Goal: Task Accomplishment & Management: Manage account settings

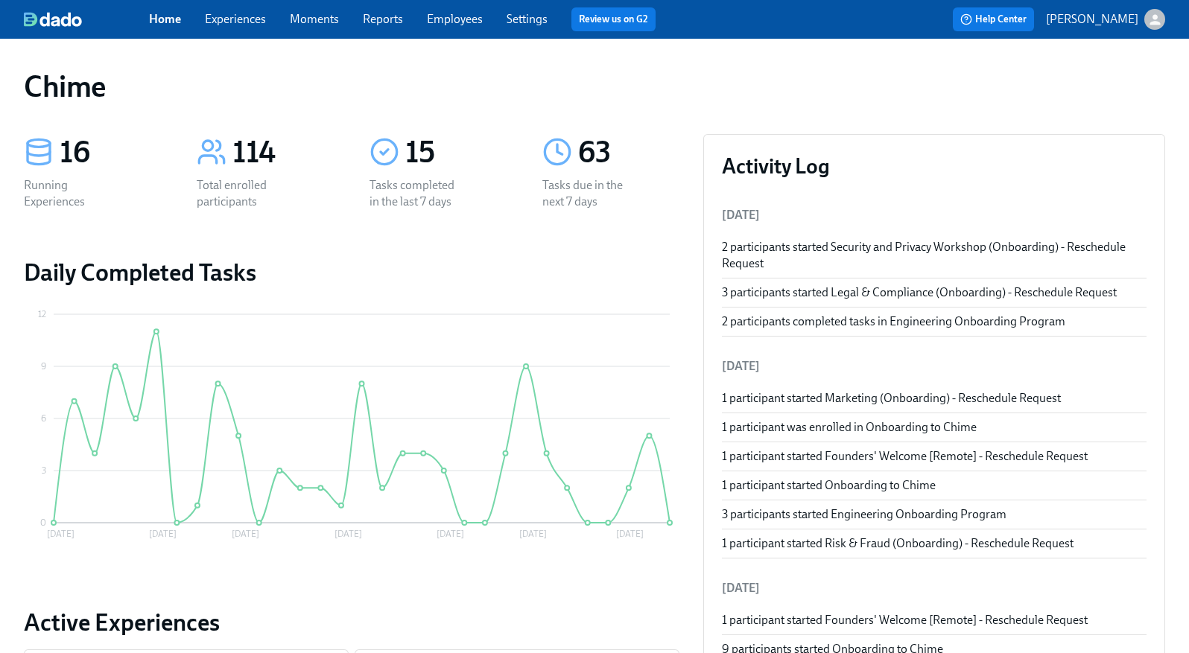
click at [239, 15] on link "Experiences" at bounding box center [235, 19] width 61 height 14
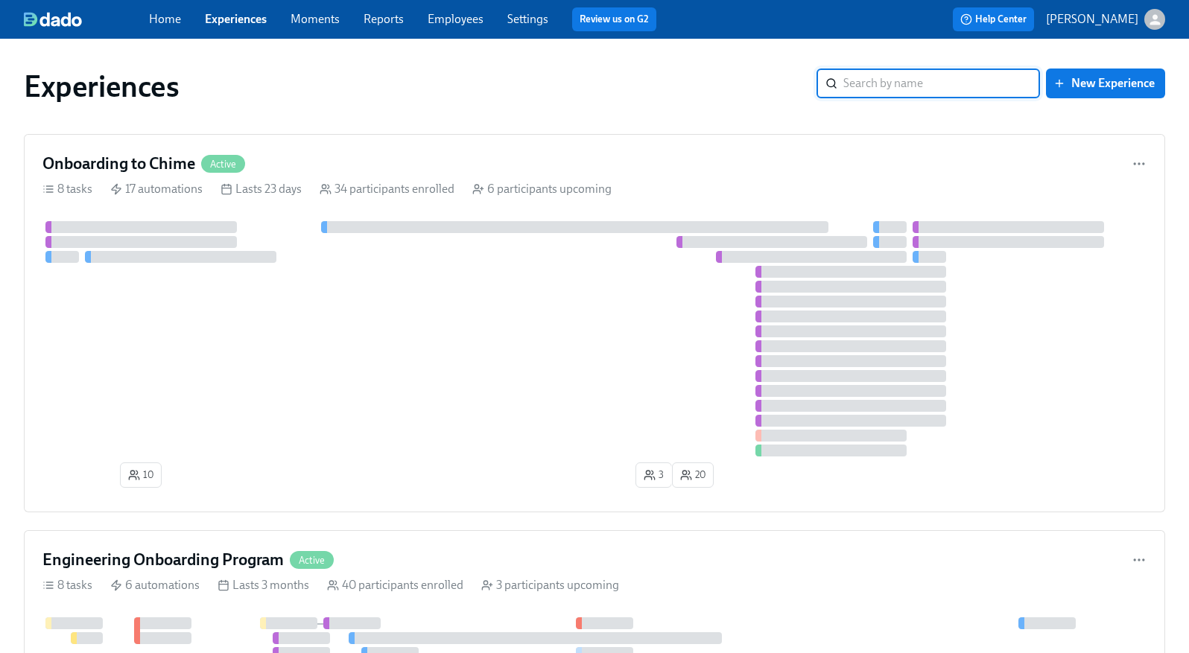
click at [462, 14] on link "Employees" at bounding box center [456, 19] width 56 height 14
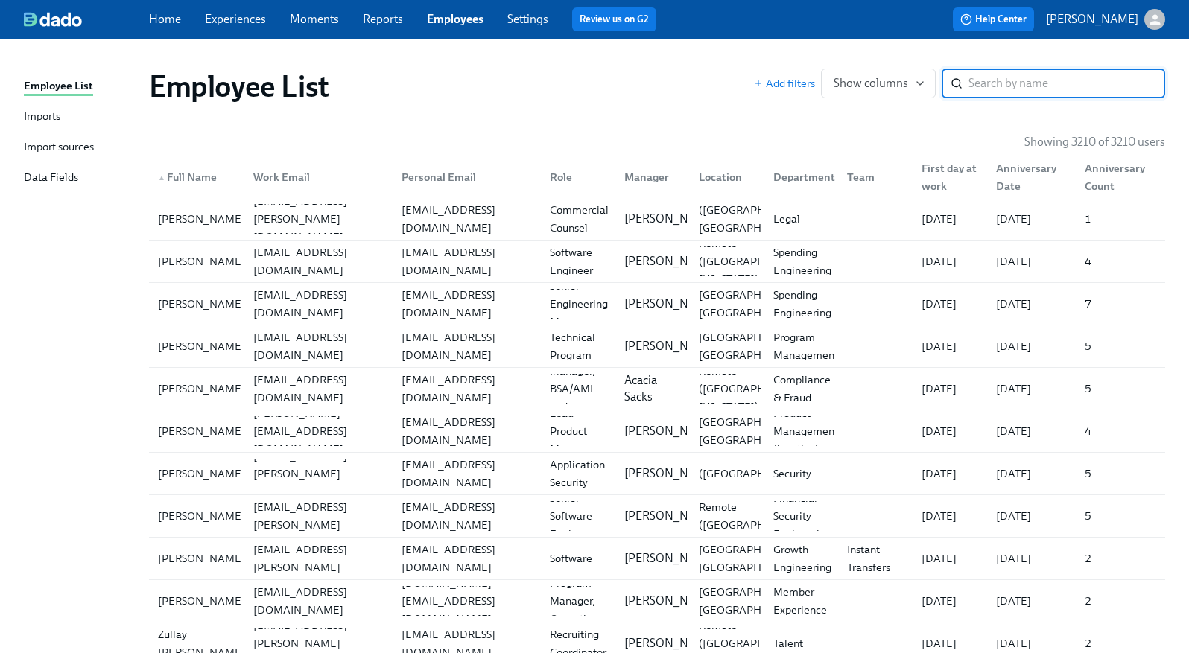
click at [973, 83] on input "search" at bounding box center [1067, 84] width 197 height 30
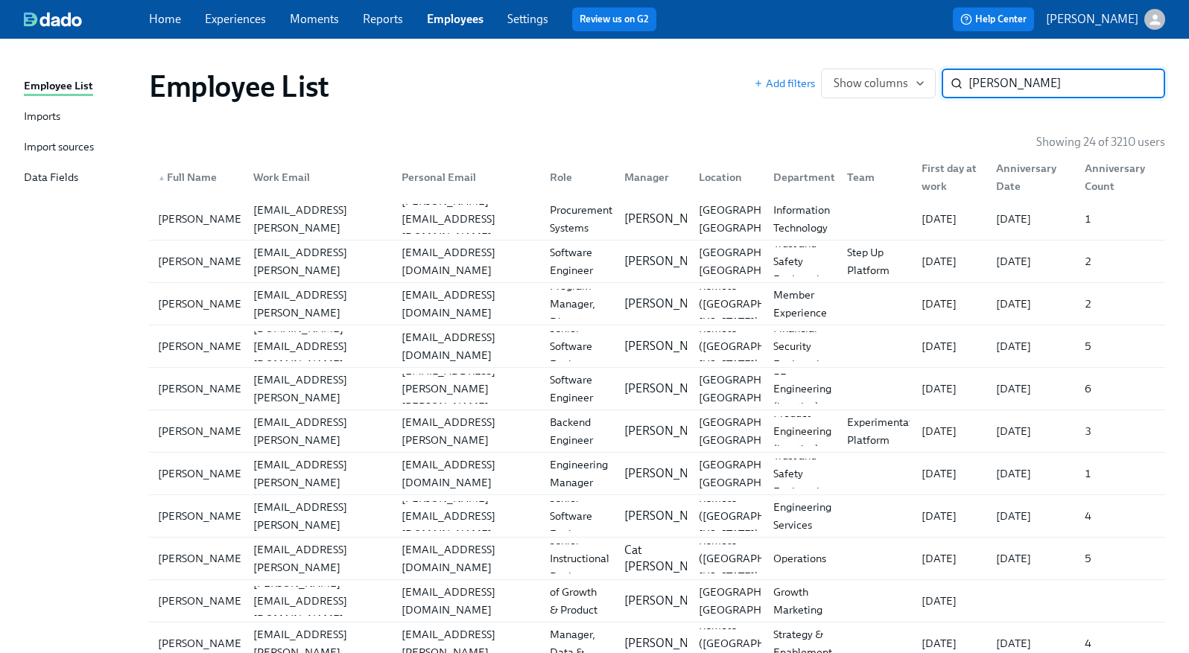
type input "[PERSON_NAME]"
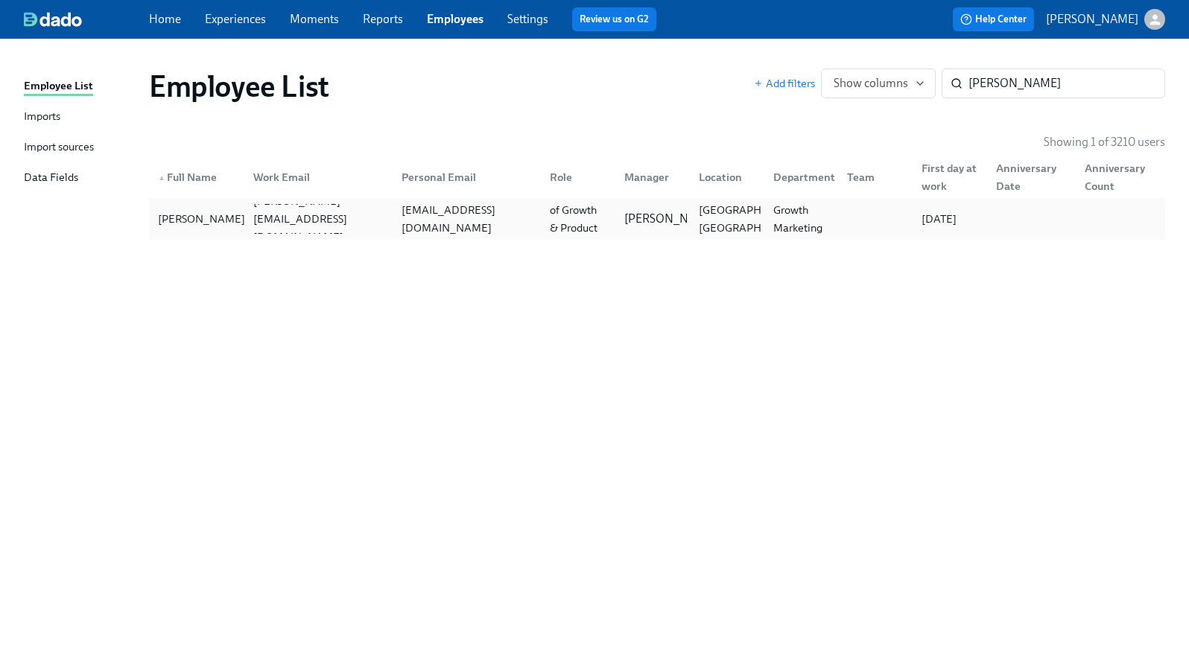
click at [221, 215] on div "[PERSON_NAME]" at bounding box center [196, 219] width 89 height 30
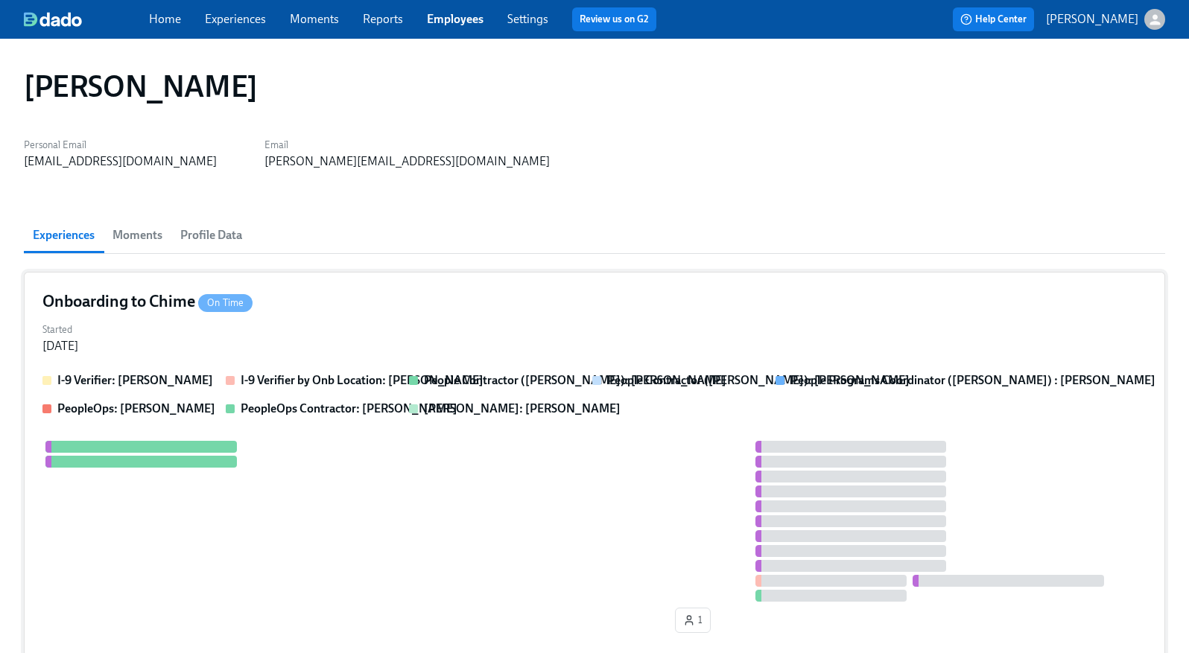
click at [340, 301] on div "Onboarding to Chime On Time" at bounding box center [594, 302] width 1104 height 22
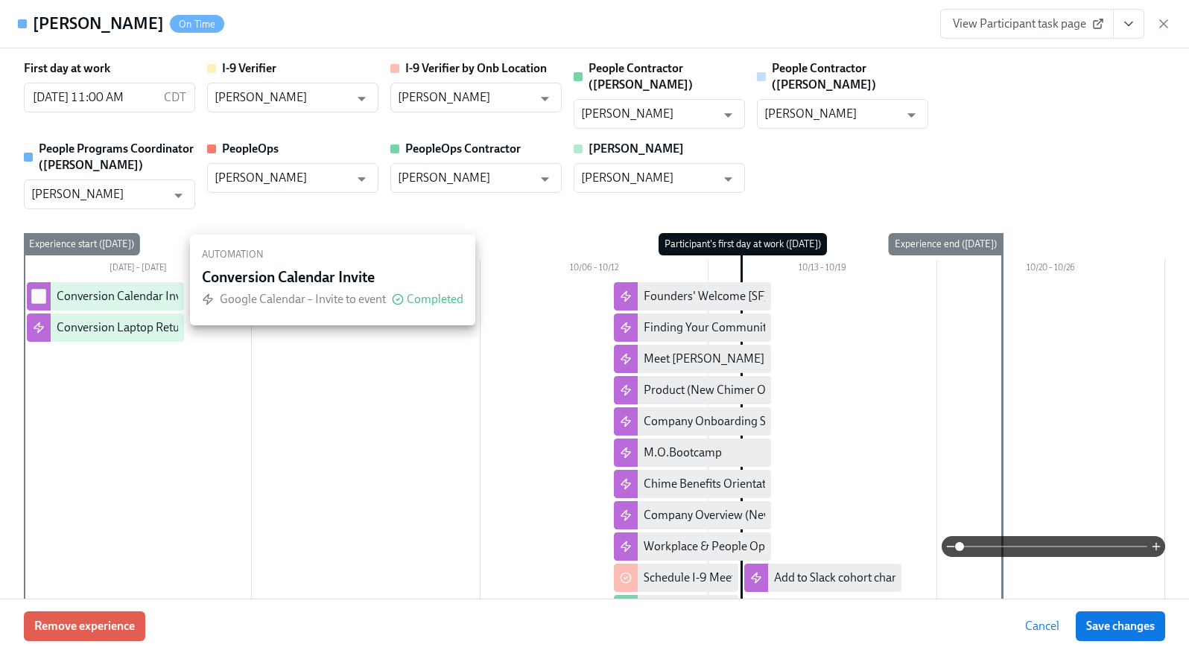
click at [35, 290] on input "checkbox" at bounding box center [38, 296] width 13 height 13
checkbox input "true"
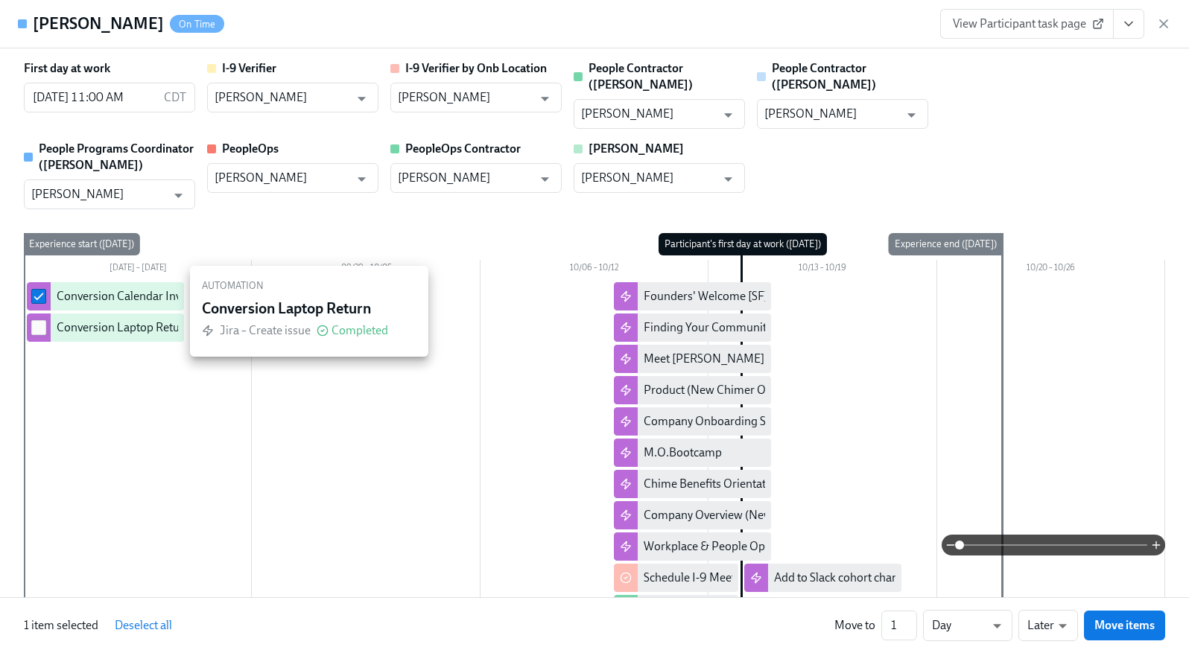
click at [38, 321] on input "checkbox" at bounding box center [38, 327] width 13 height 13
checkbox input "true"
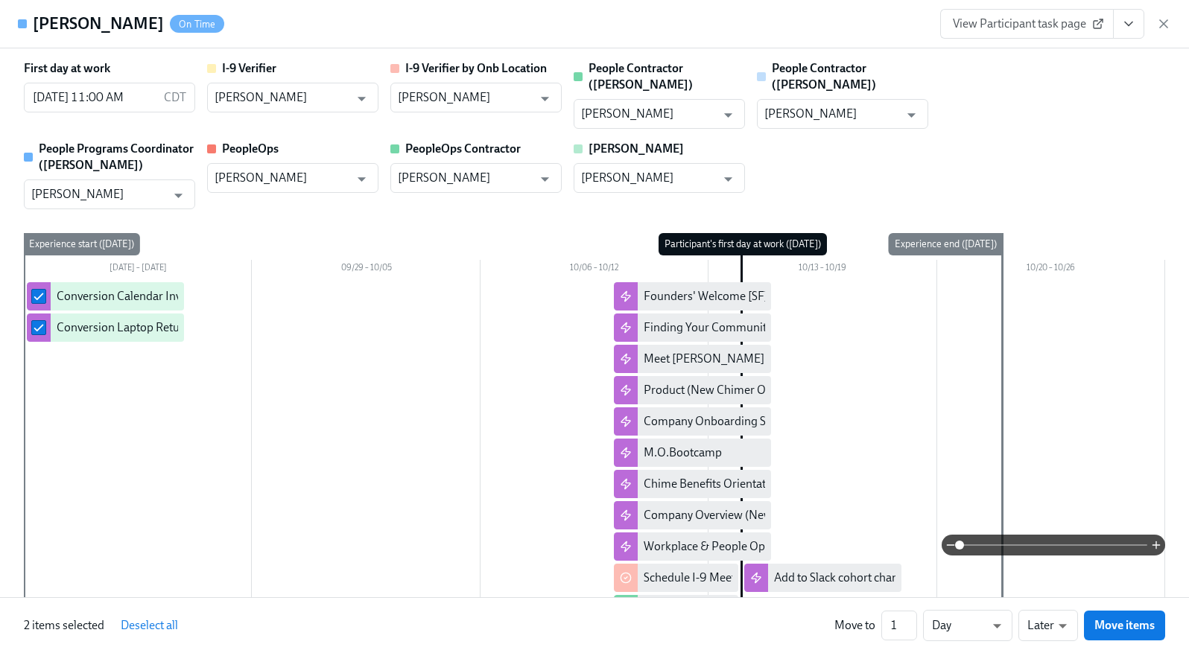
scroll to position [102, 0]
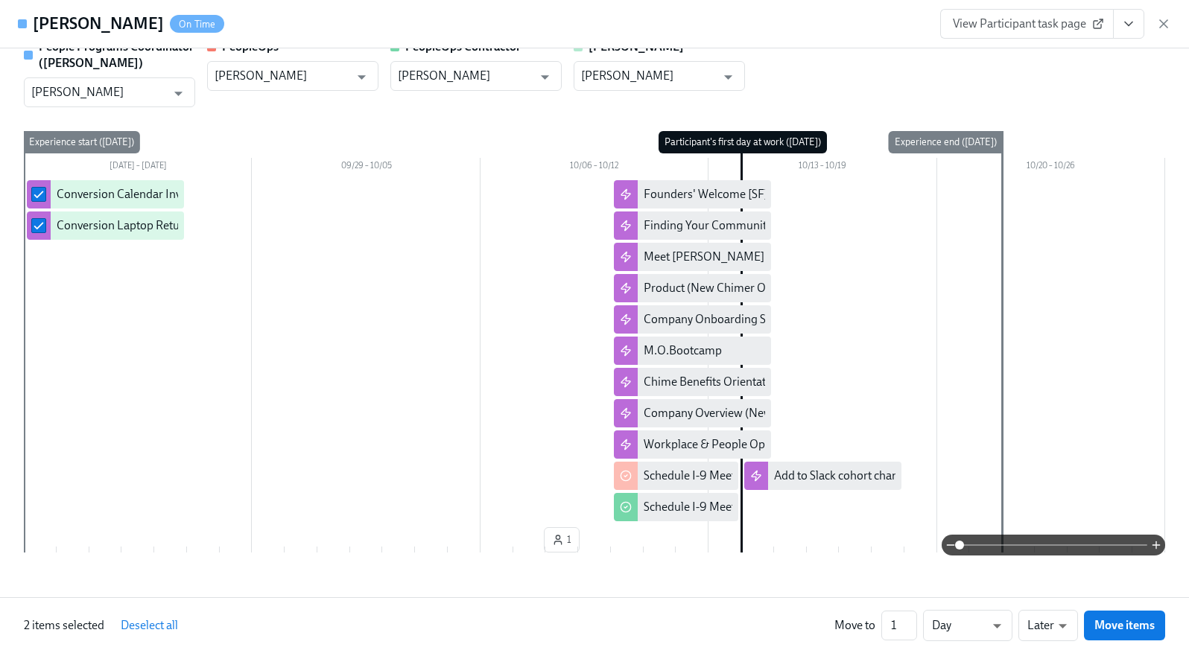
click at [308, 290] on div at bounding box center [594, 352] width 1141 height 344
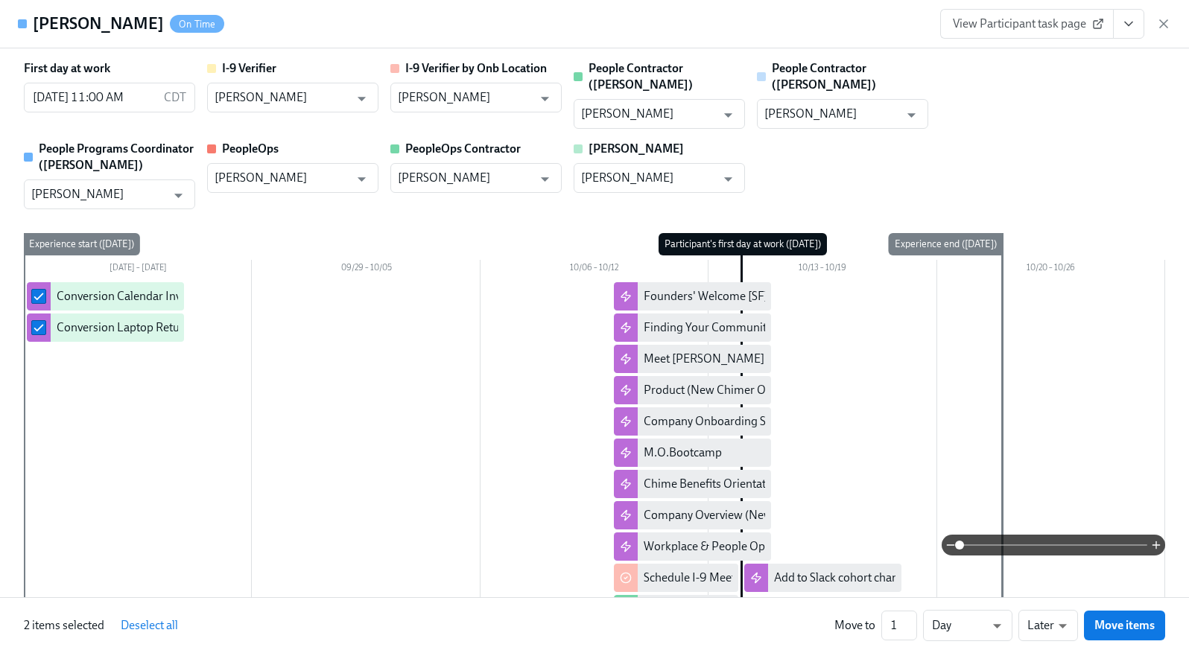
scroll to position [1, 0]
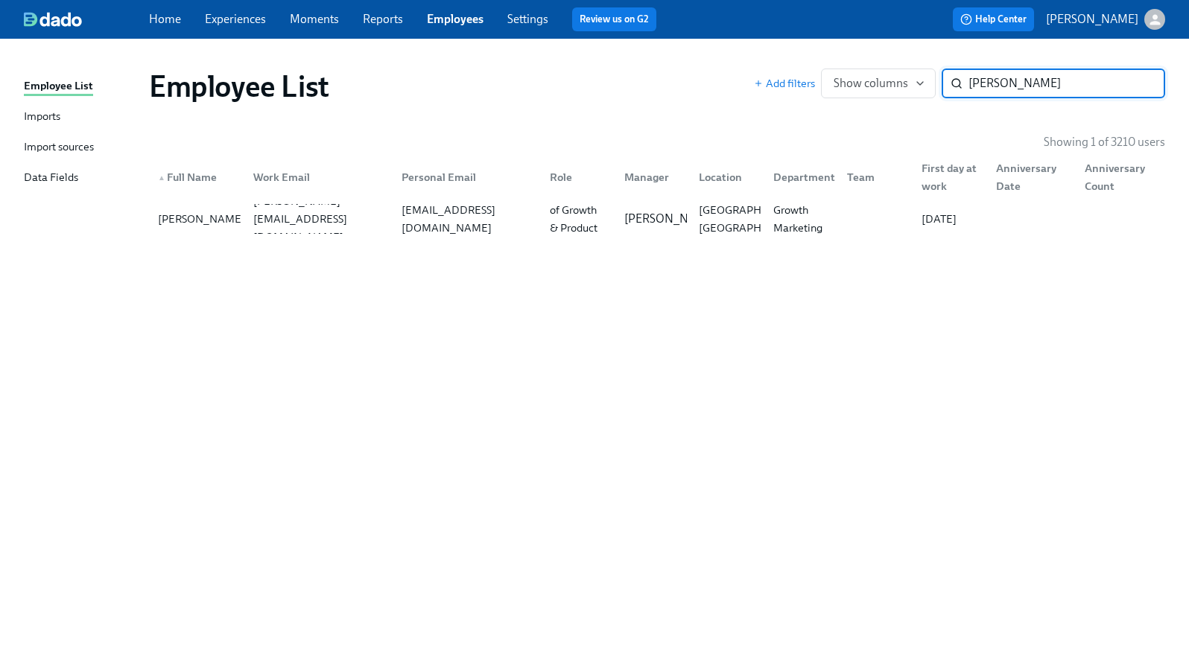
click at [253, 19] on link "Experiences" at bounding box center [235, 19] width 61 height 14
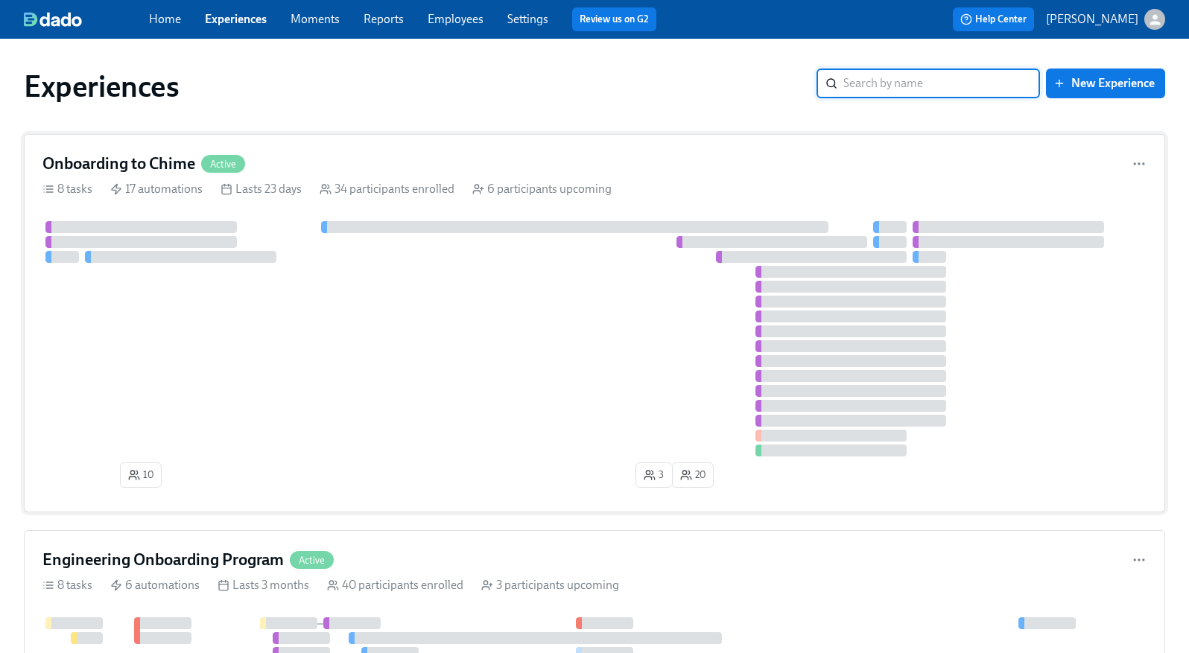
click at [555, 165] on div "Onboarding to Chime Active" at bounding box center [594, 164] width 1104 height 22
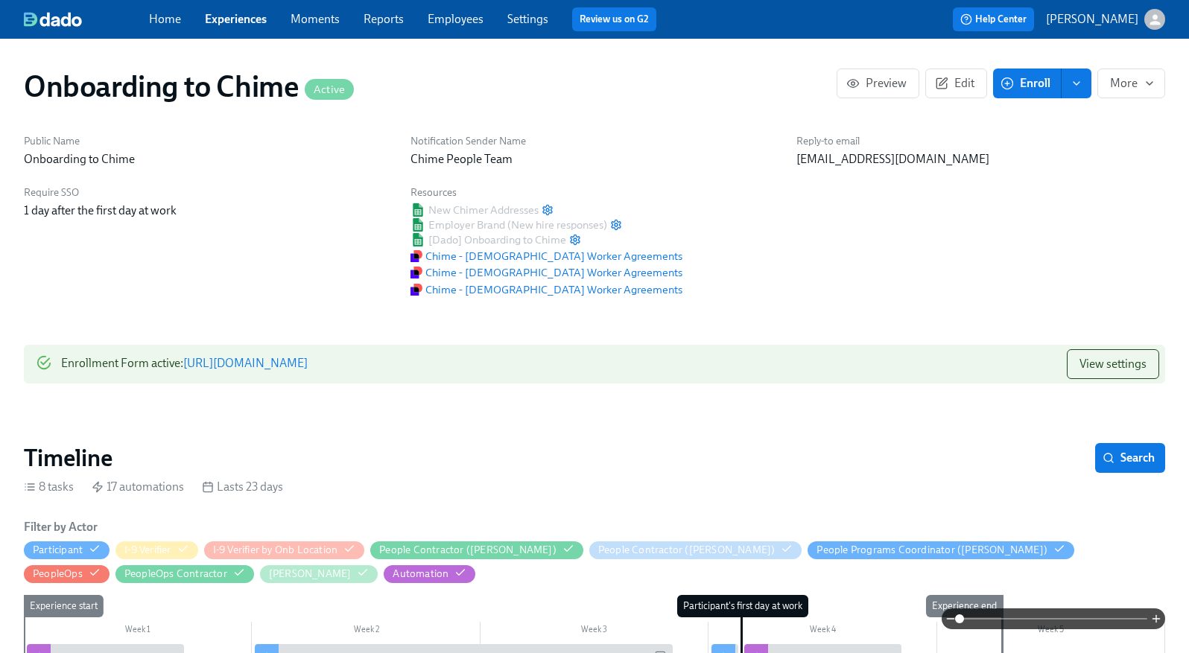
scroll to position [0, 1642]
click at [153, 15] on link "Home" at bounding box center [165, 19] width 32 height 14
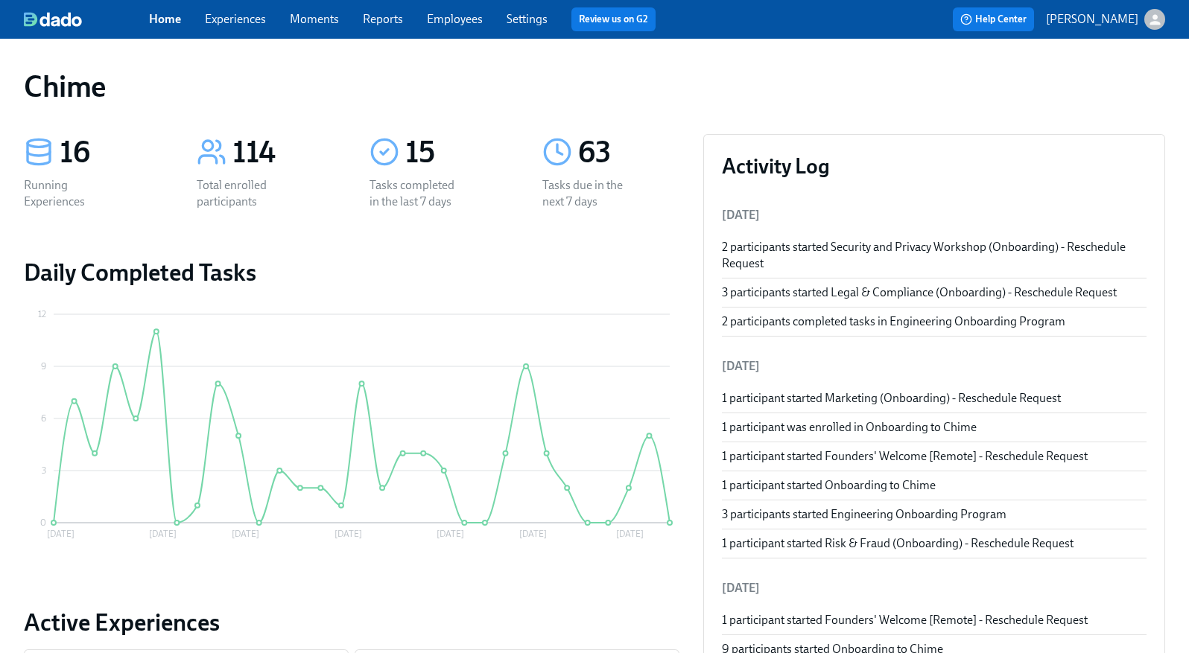
click at [207, 21] on link "Experiences" at bounding box center [235, 19] width 61 height 14
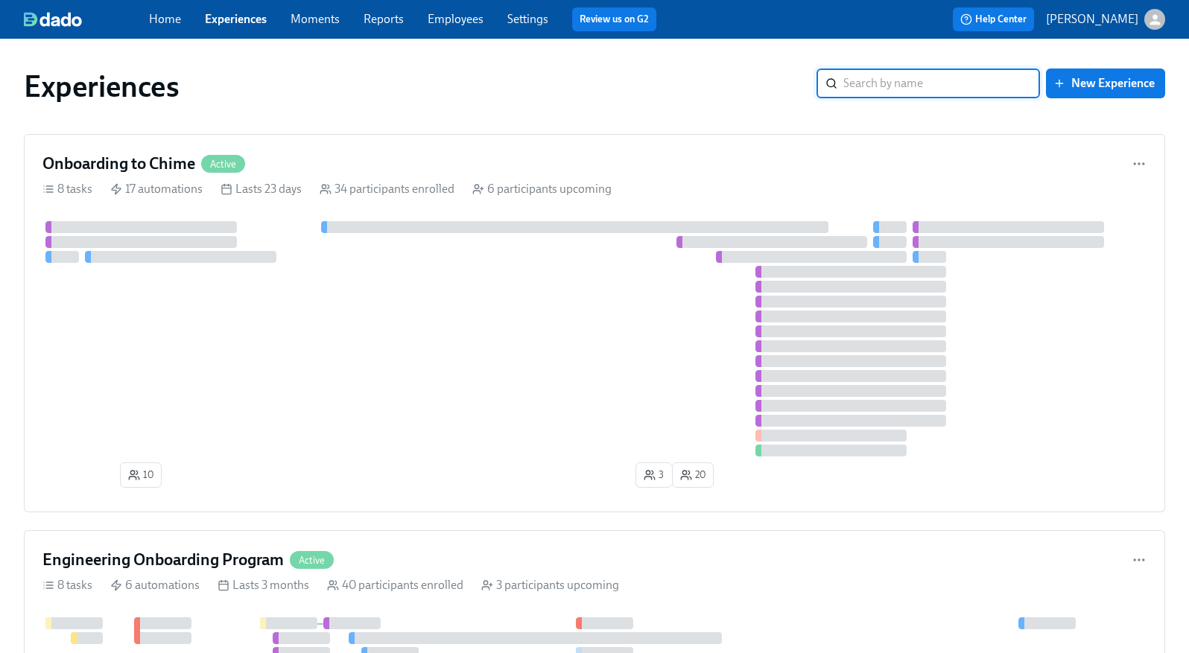
drag, startPoint x: 316, startPoint y: 17, endPoint x: 340, endPoint y: 19, distance: 24.7
click at [316, 17] on link "Moments" at bounding box center [315, 19] width 49 height 14
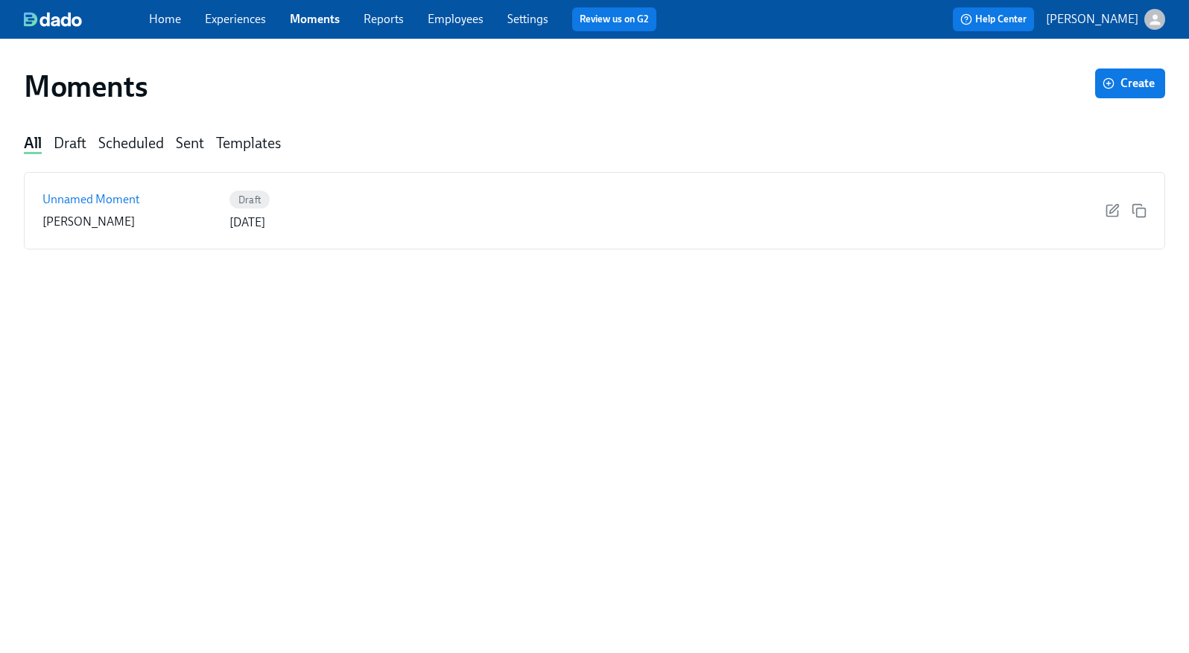
drag, startPoint x: 386, startPoint y: 19, endPoint x: 428, endPoint y: 20, distance: 41.7
click at [386, 19] on link "Reports" at bounding box center [384, 19] width 40 height 14
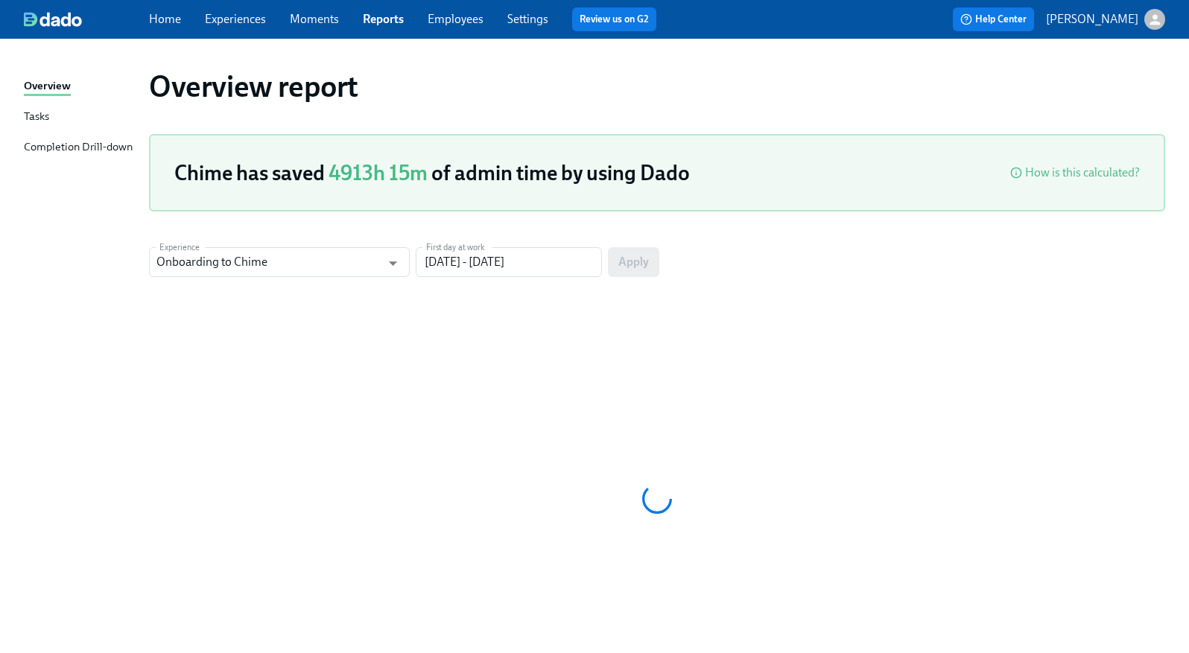
click at [447, 20] on link "Employees" at bounding box center [456, 19] width 56 height 14
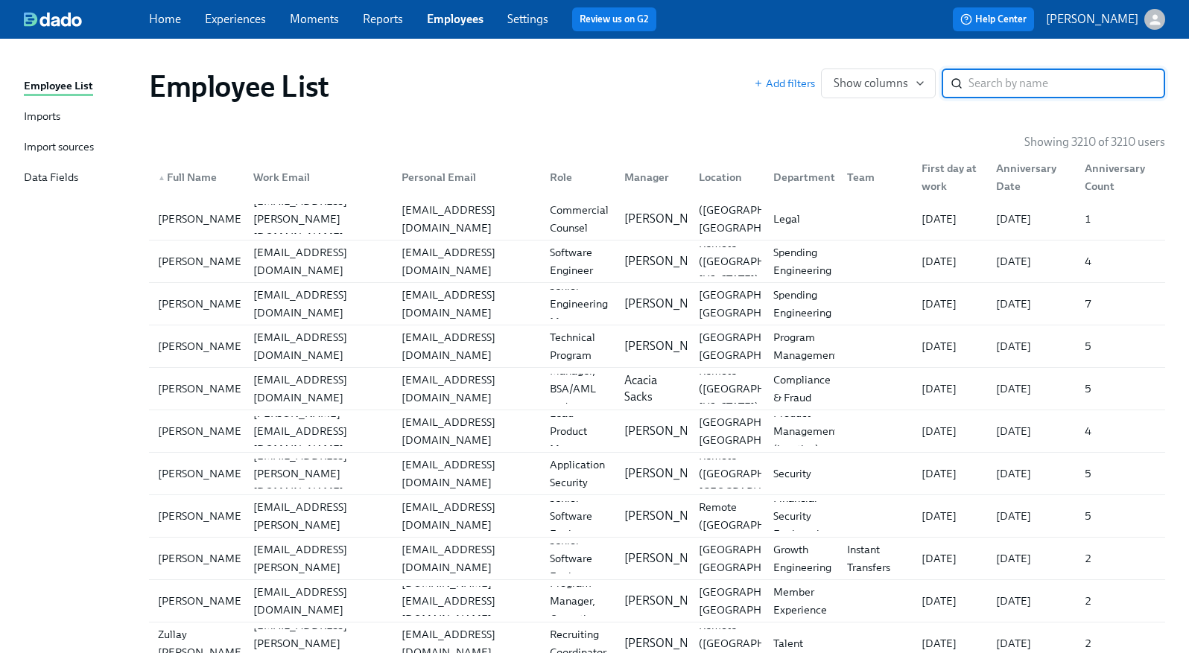
click at [58, 120] on div "Imports" at bounding box center [42, 117] width 37 height 19
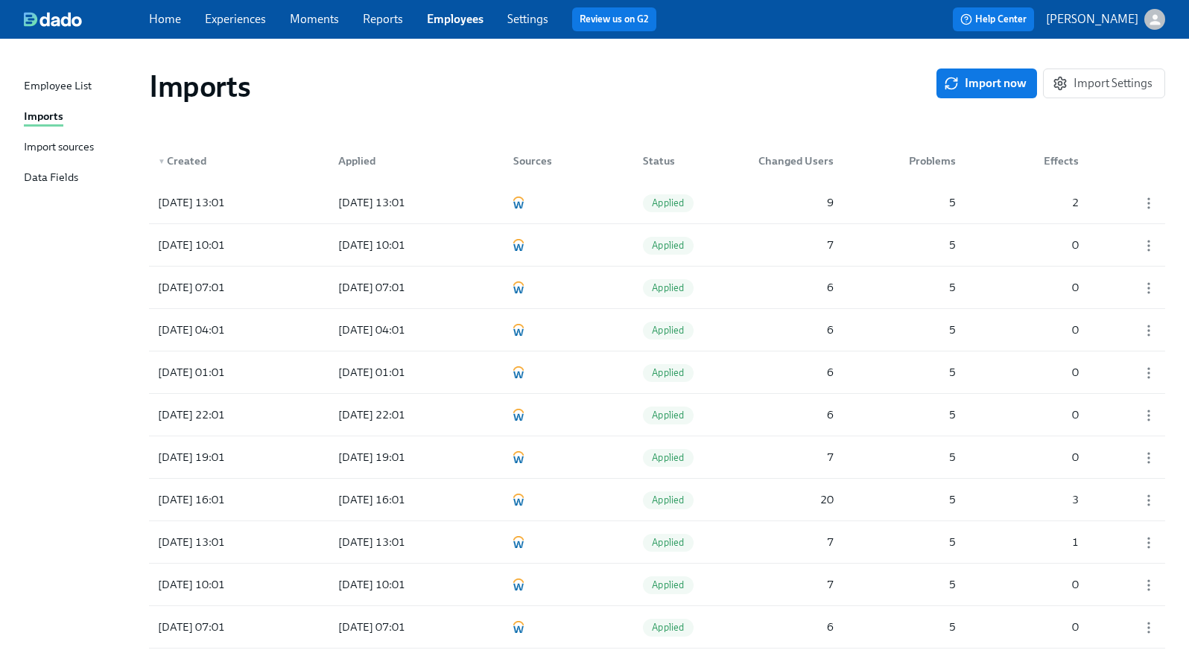
scroll to position [1, 0]
click at [1020, 89] on span "Import now" at bounding box center [987, 82] width 80 height 15
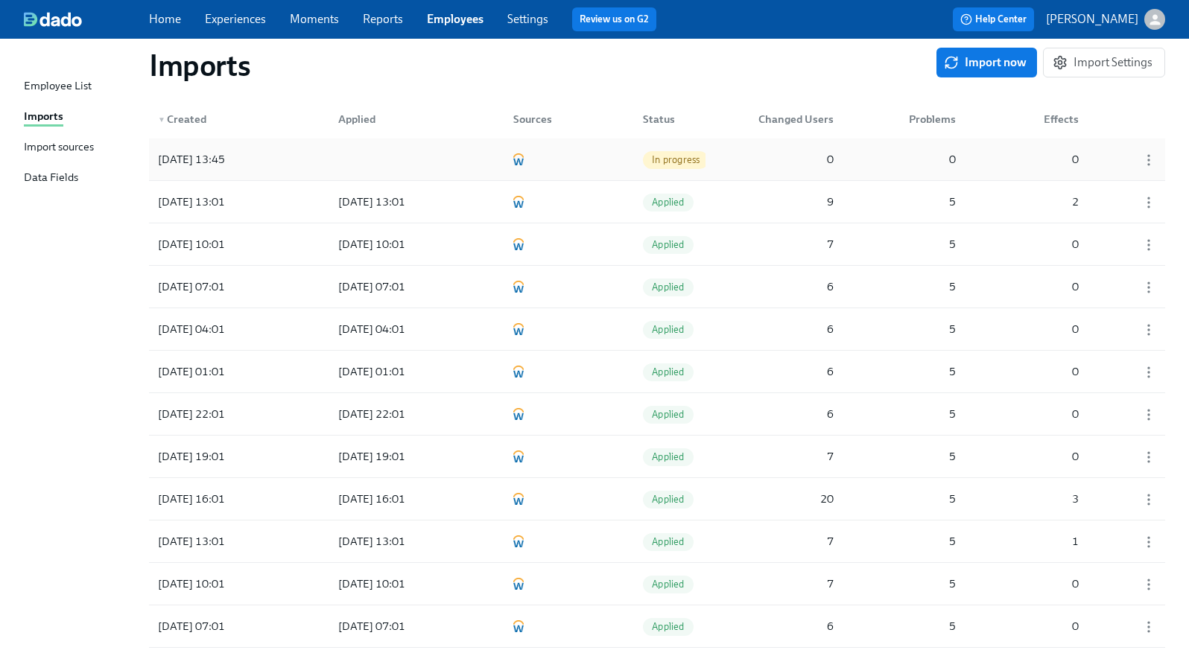
scroll to position [42, 0]
click at [743, 165] on div "[DATE] 13:45 In progress 0 0 0" at bounding box center [657, 160] width 1016 height 42
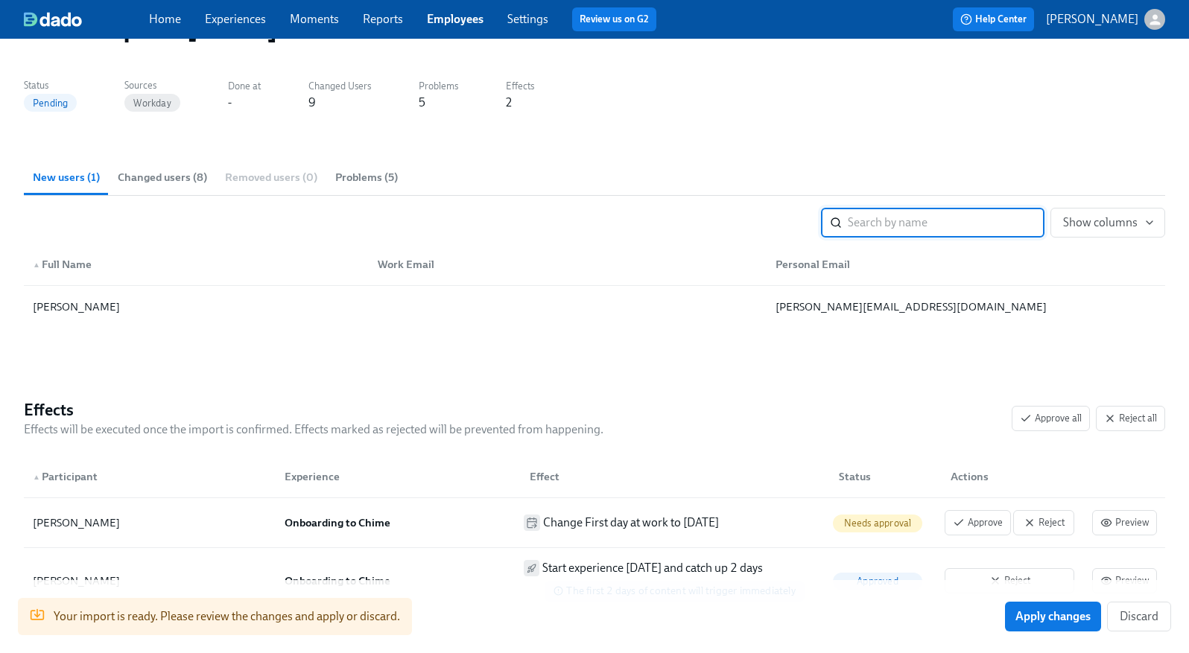
scroll to position [171, 0]
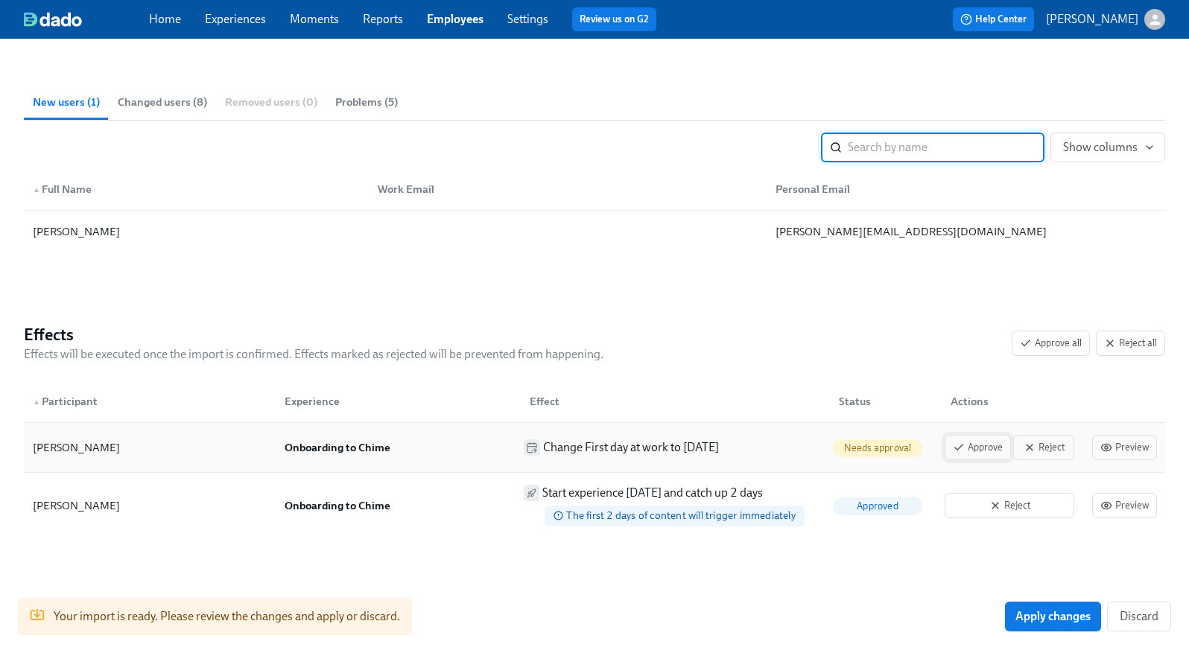
click at [981, 452] on span "Approve" at bounding box center [978, 447] width 50 height 15
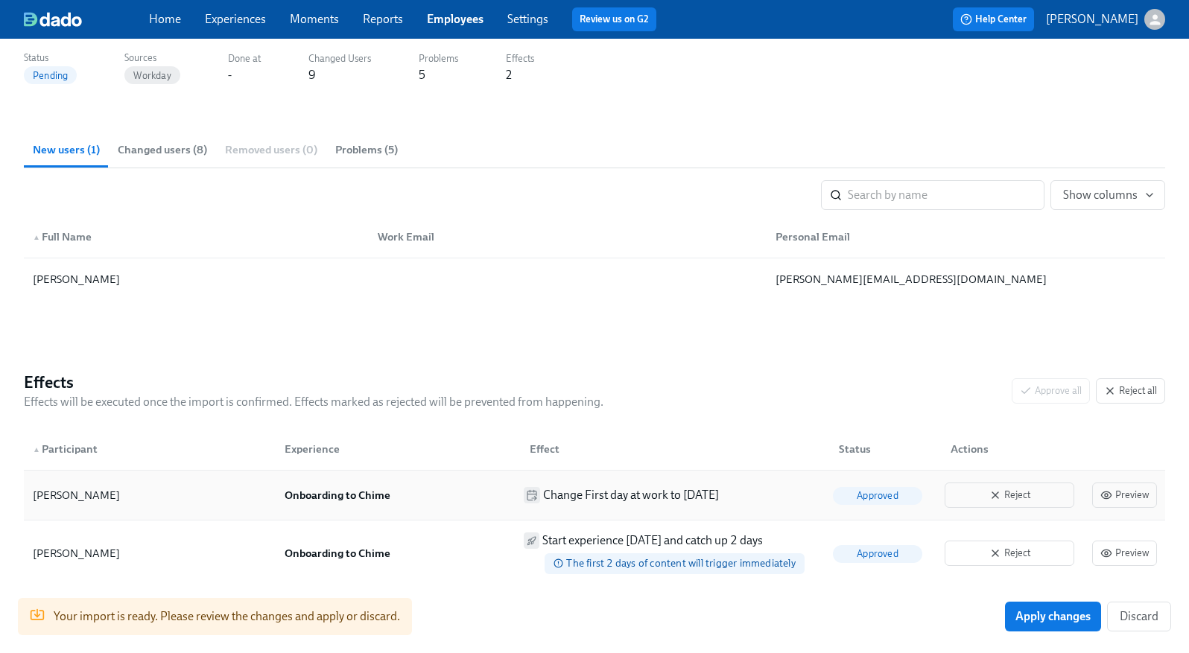
scroll to position [120, 0]
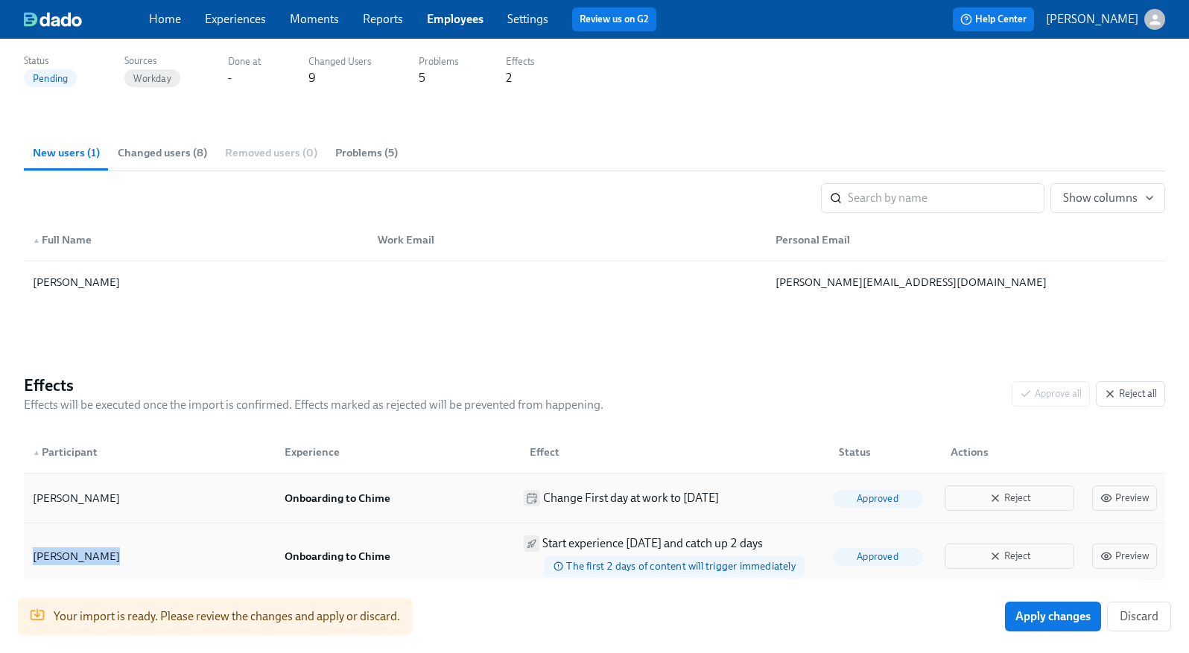
copy div "[PERSON_NAME]"
drag, startPoint x: 101, startPoint y: 560, endPoint x: 32, endPoint y: 562, distance: 68.6
click at [32, 562] on div "[PERSON_NAME]" at bounding box center [150, 557] width 246 height 30
click at [1053, 613] on span "Apply changes" at bounding box center [1052, 616] width 75 height 15
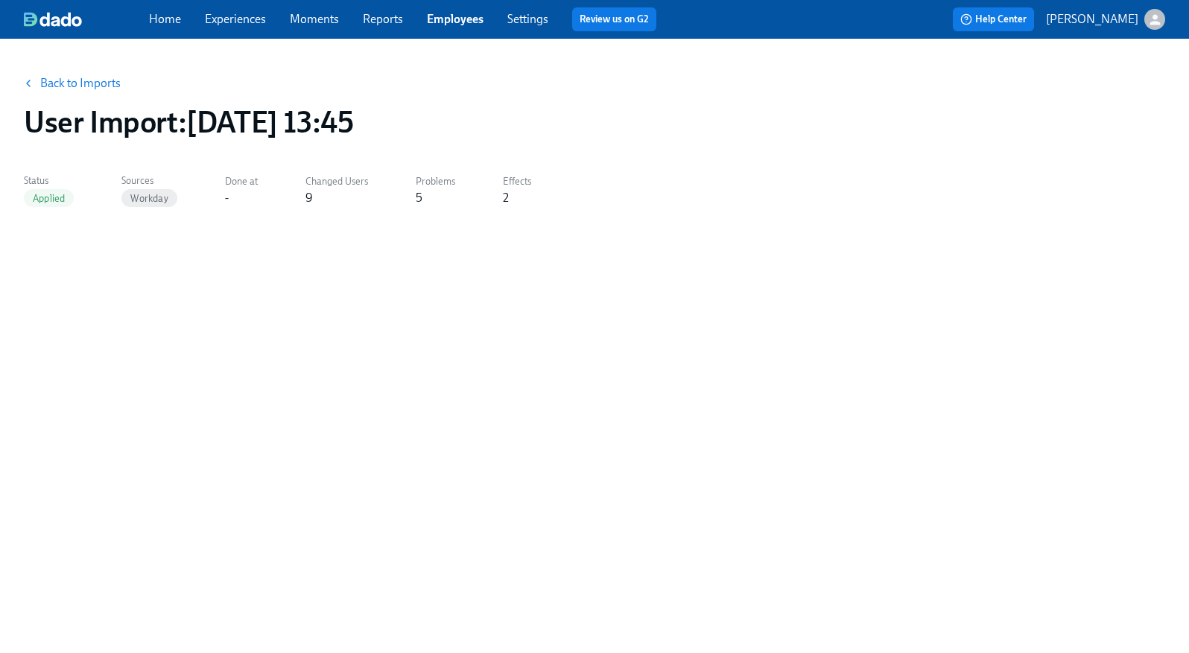
scroll to position [0, 0]
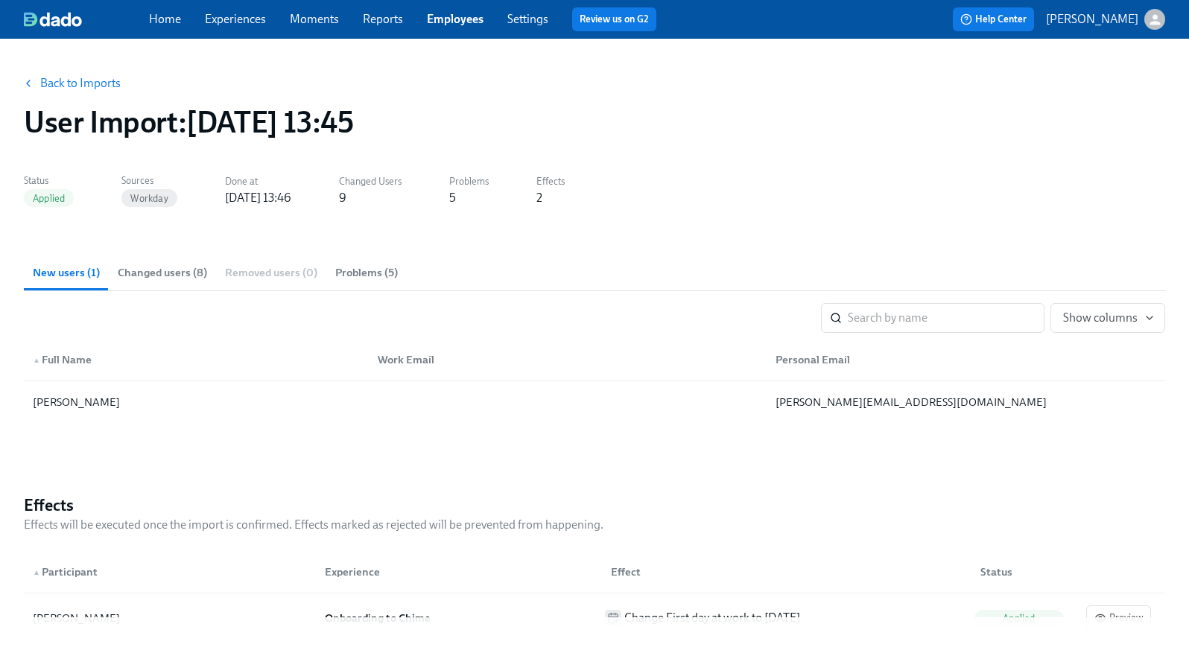
click at [443, 25] on link "Employees" at bounding box center [455, 19] width 57 height 14
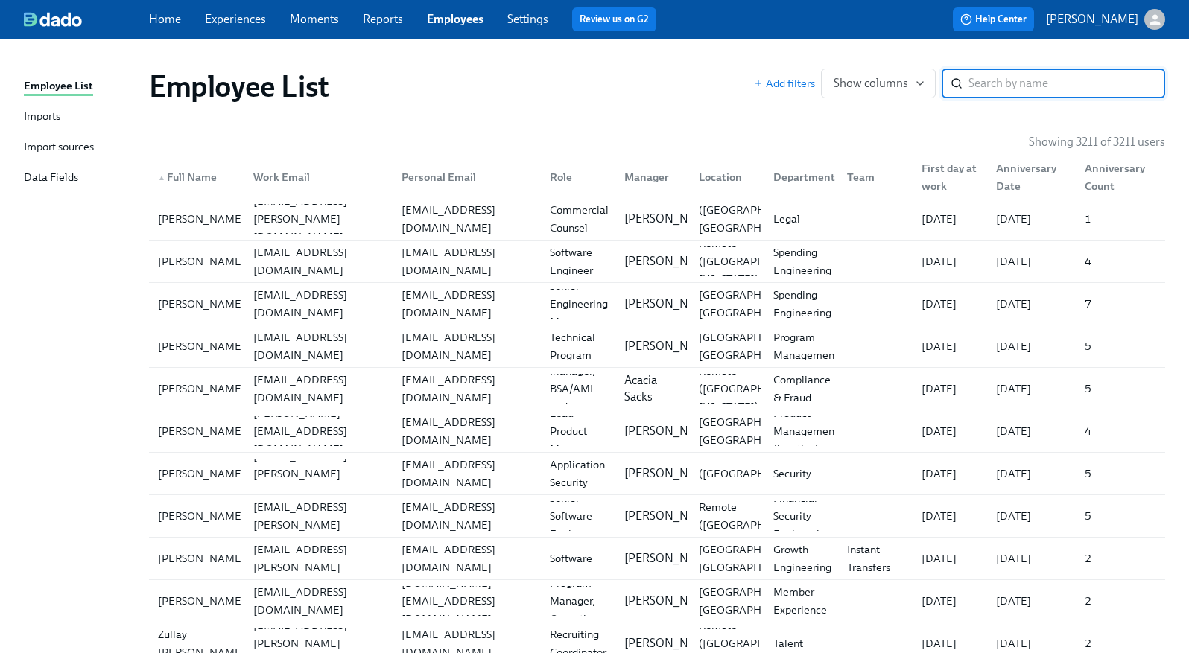
click at [223, 23] on link "Experiences" at bounding box center [235, 19] width 61 height 14
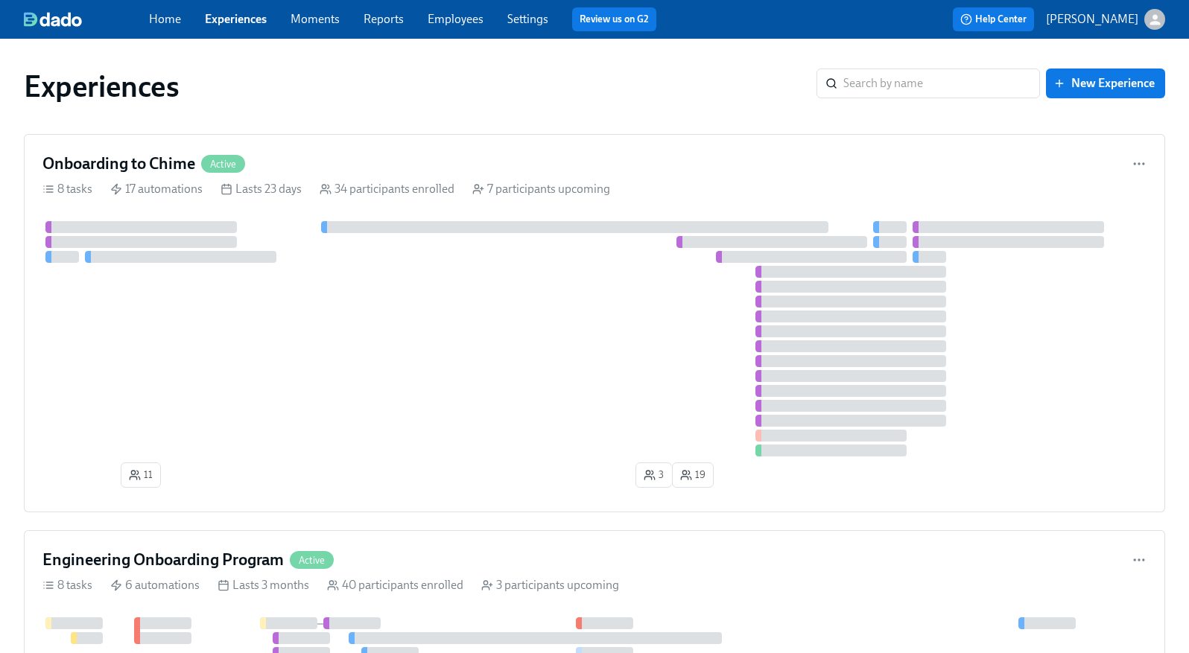
click at [432, 18] on link "Employees" at bounding box center [456, 19] width 56 height 14
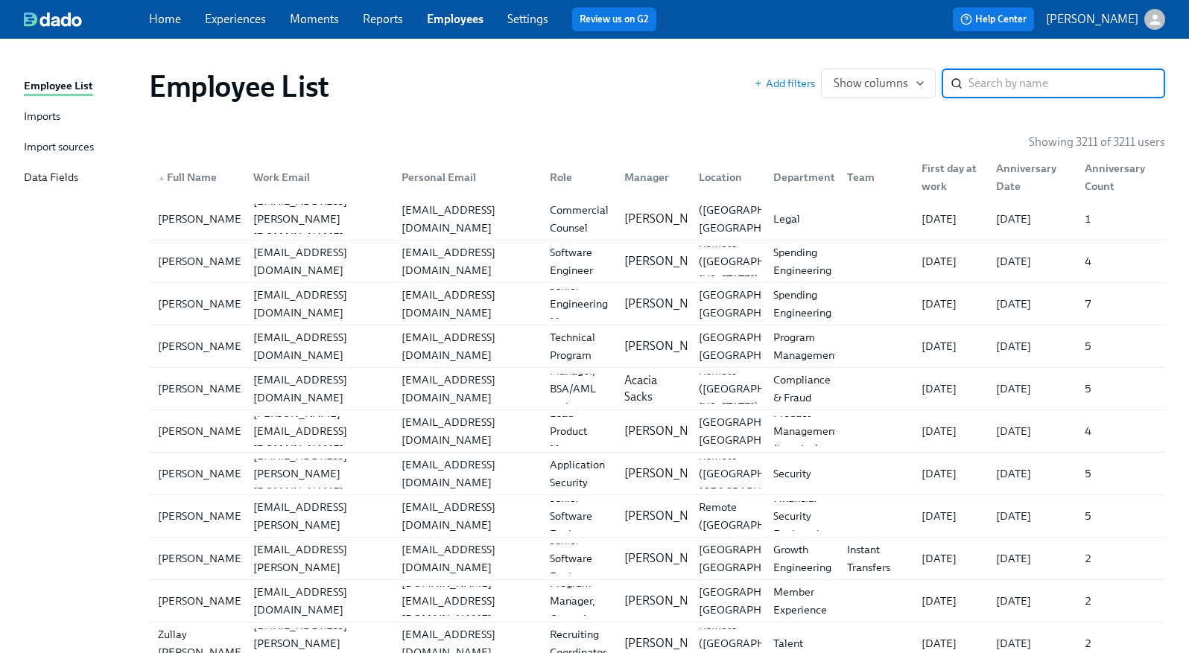
click at [972, 86] on input "search" at bounding box center [1067, 84] width 197 height 30
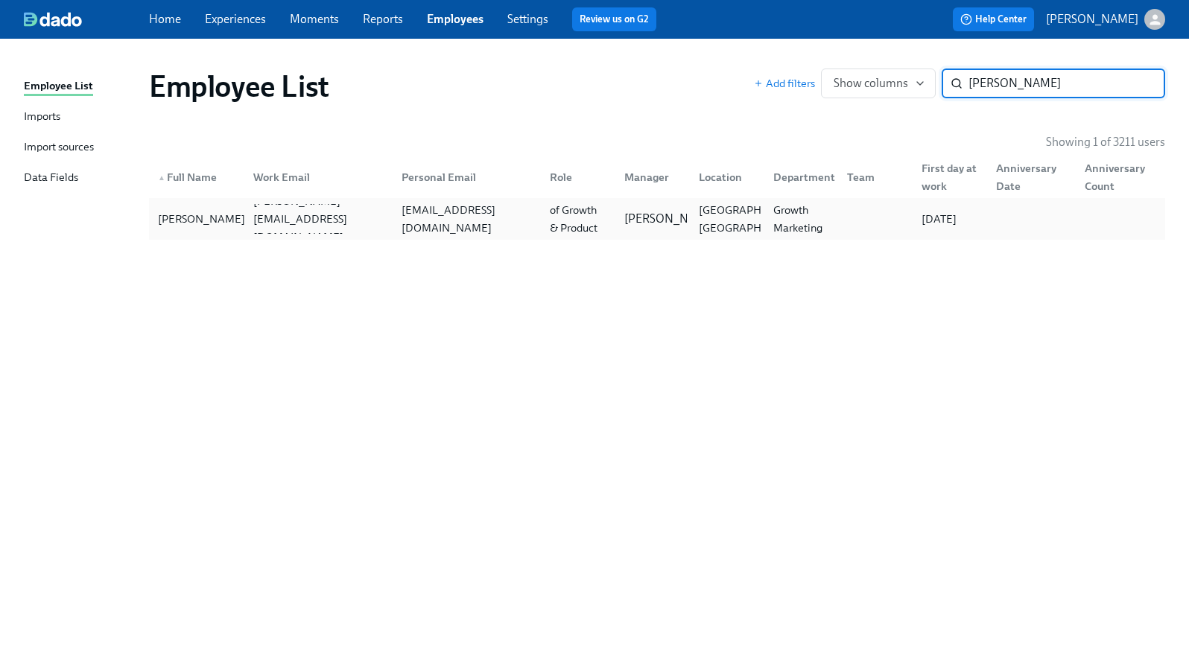
type input "[PERSON_NAME]"
click at [226, 221] on div "[PERSON_NAME]" at bounding box center [196, 219] width 89 height 30
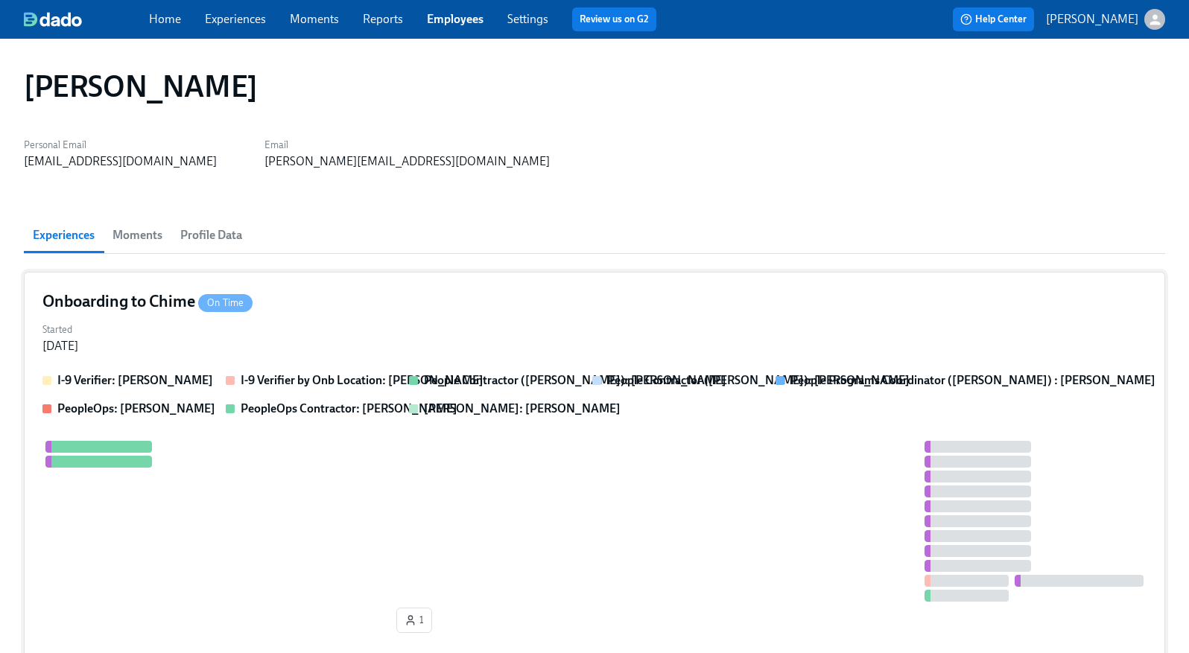
click at [383, 334] on div "Started [DATE]" at bounding box center [594, 337] width 1104 height 36
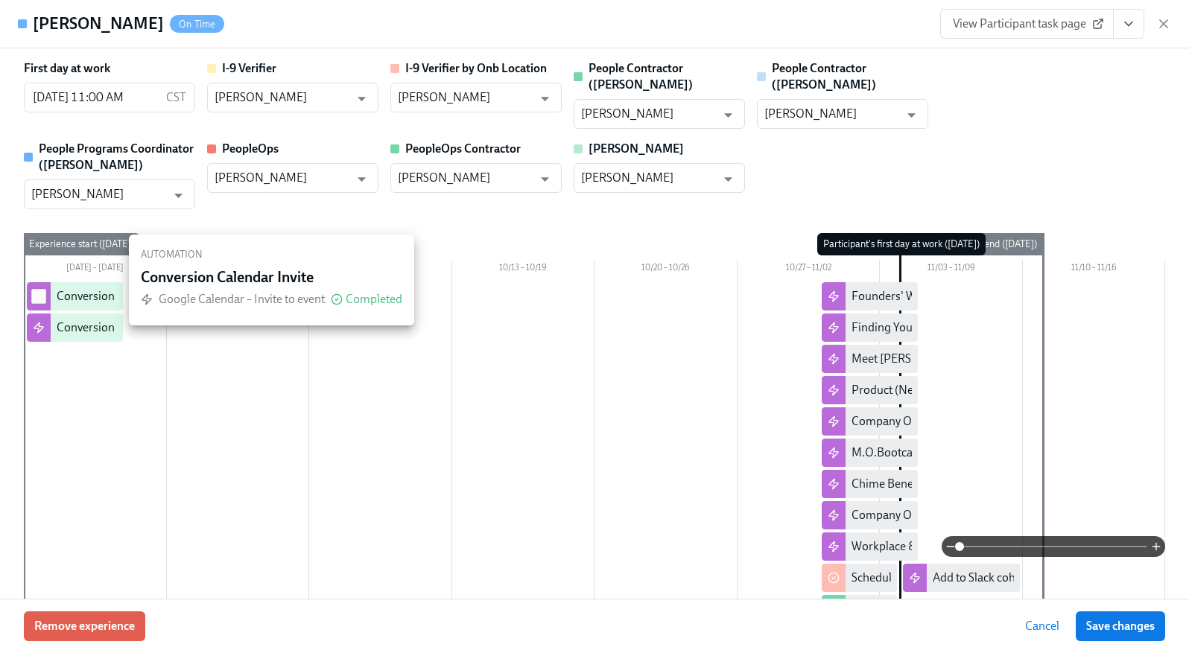
click at [36, 290] on input "checkbox" at bounding box center [38, 296] width 13 height 13
checkbox input "true"
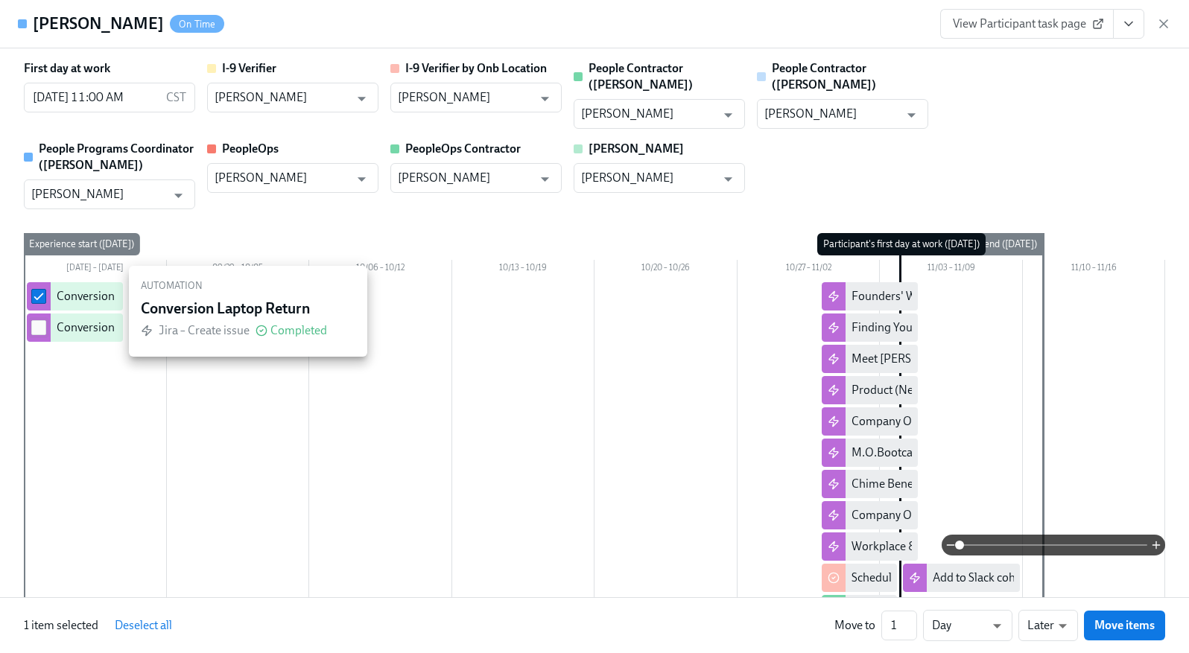
click at [41, 321] on input "checkbox" at bounding box center [38, 327] width 13 height 13
checkbox input "true"
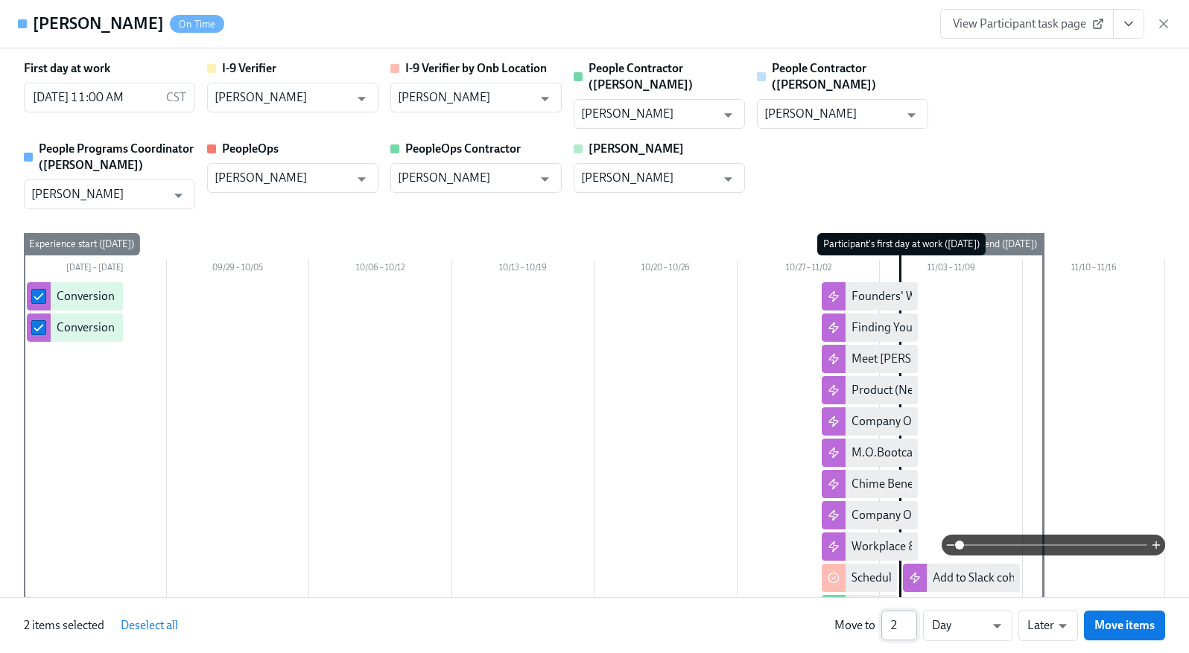
type input "2"
click at [908, 624] on input "2" at bounding box center [899, 626] width 36 height 30
click at [992, 627] on body "Home Experiences Moments Reports Employees Settings Review us on G2 Help Center…" at bounding box center [594, 507] width 1189 height 1014
click at [986, 626] on li "Weeks" at bounding box center [967, 622] width 89 height 25
type input "w"
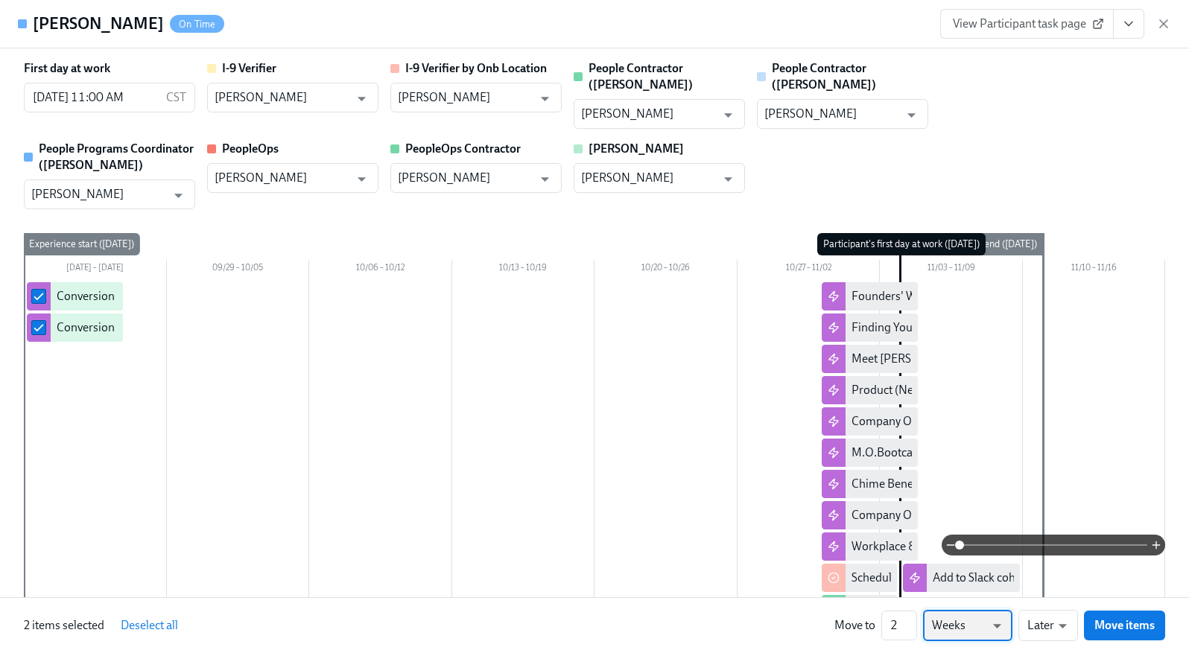
scroll to position [124, 0]
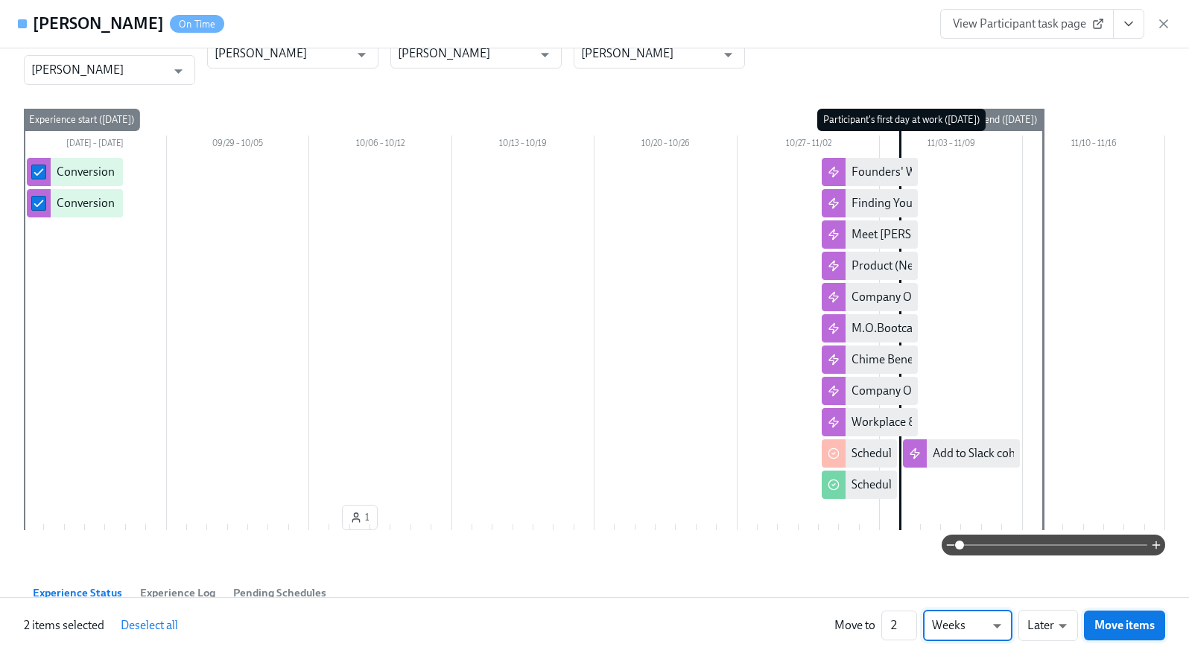
click at [1134, 627] on button "Move items" at bounding box center [1124, 626] width 81 height 30
checkbox input "false"
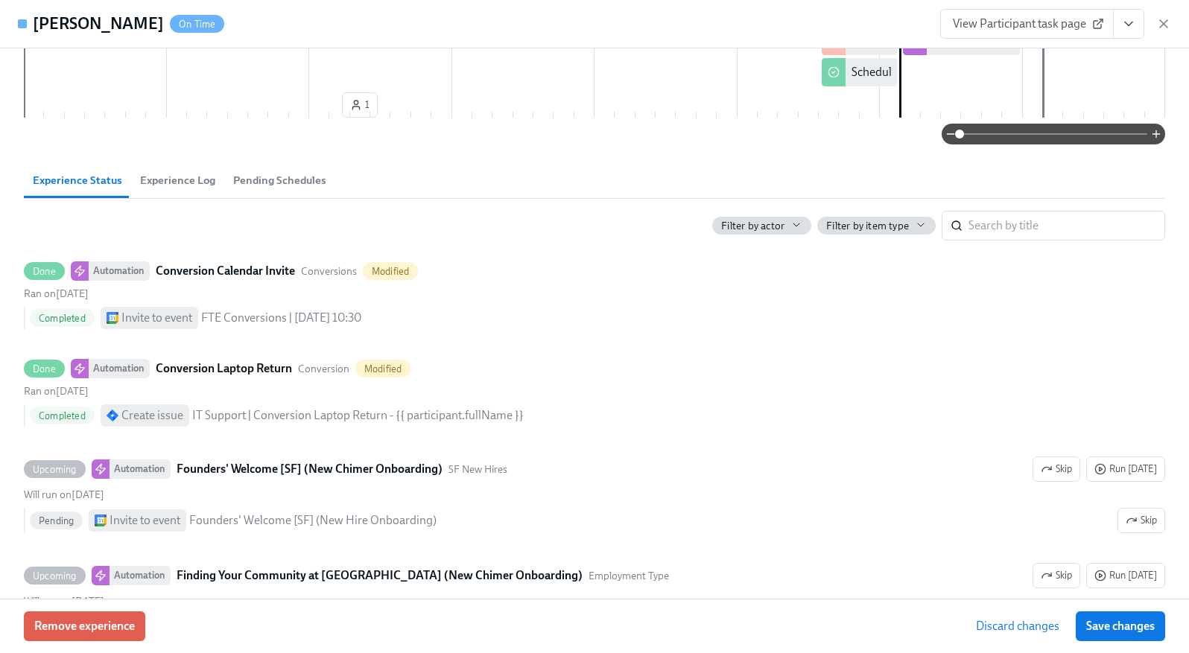
scroll to position [588, 0]
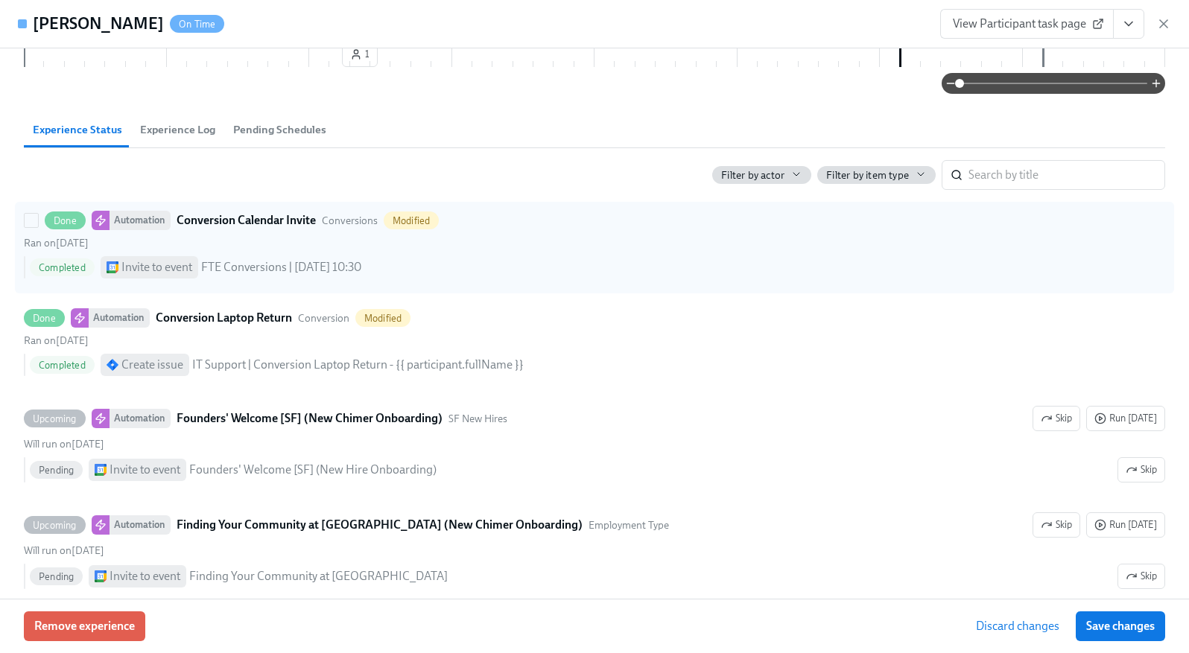
click at [33, 212] on div "Done Automation Conversion Calendar Invite Conversions Modified" at bounding box center [231, 220] width 415 height 19
click at [33, 214] on input "Done Automation Conversion Calendar Invite Conversions Modified Ran on [DATE] C…" at bounding box center [31, 220] width 13 height 13
checkbox input "true"
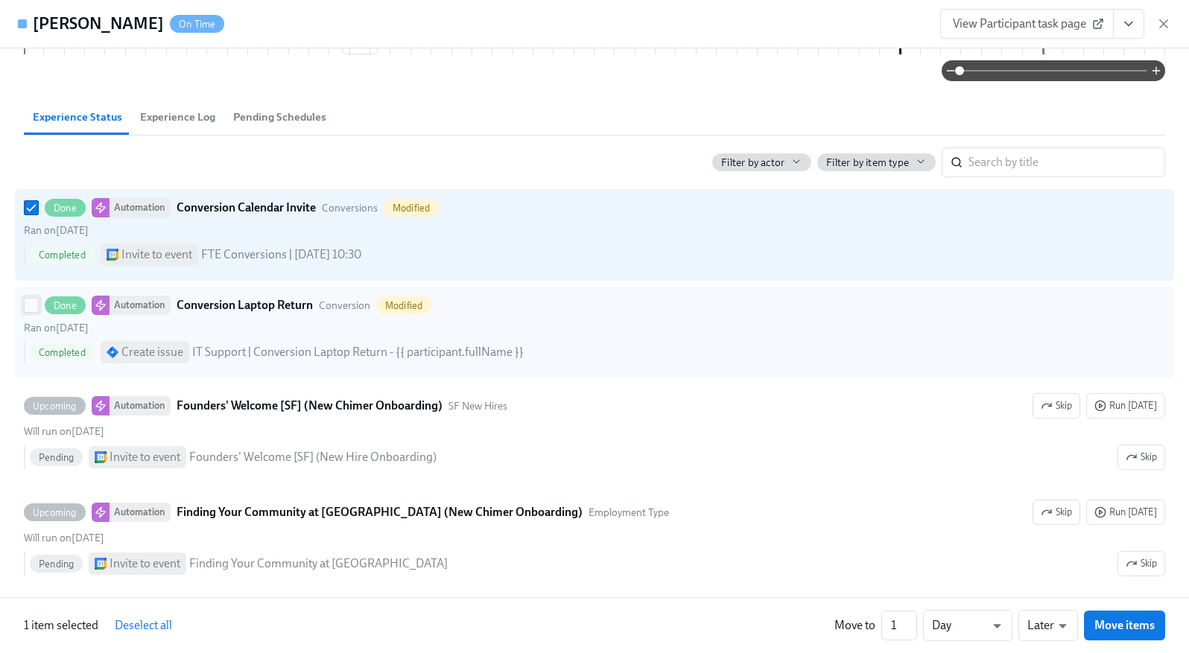
scroll to position [598, 0]
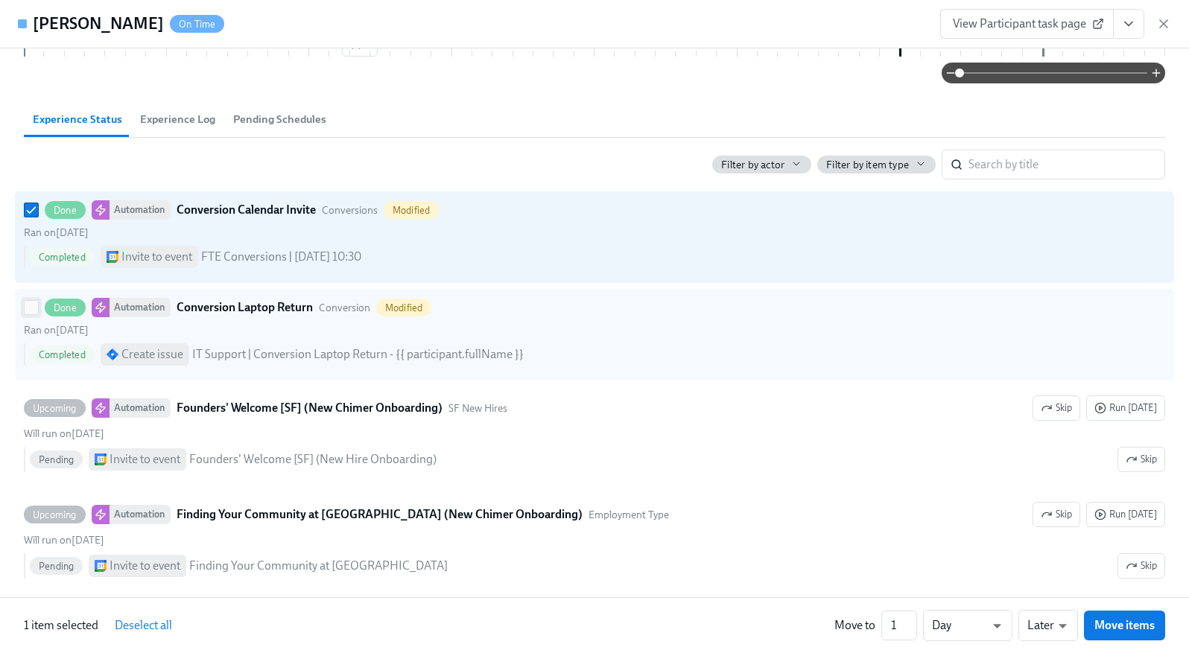
click at [30, 301] on input "Done Automation Conversion Laptop Return Conversion Modified Ran on [DATE] Comp…" at bounding box center [31, 307] width 13 height 13
checkbox input "true"
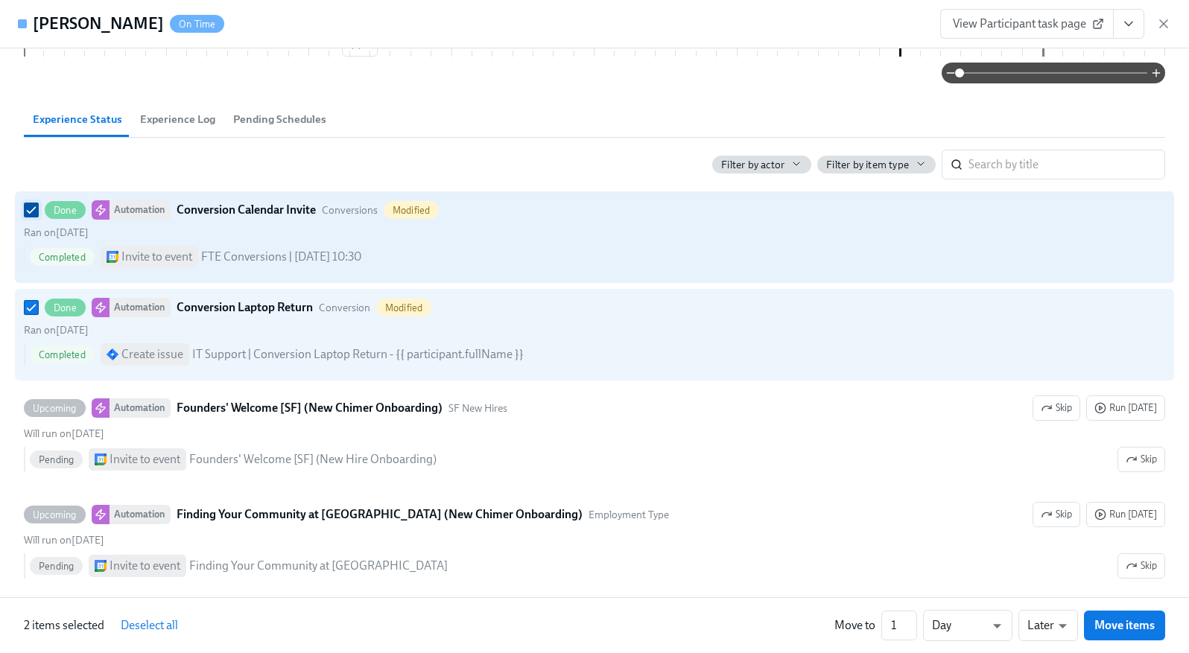
click at [29, 203] on input "Done Automation Conversion Calendar Invite Conversions Modified Ran on [DATE] C…" at bounding box center [31, 209] width 13 height 13
checkbox input "false"
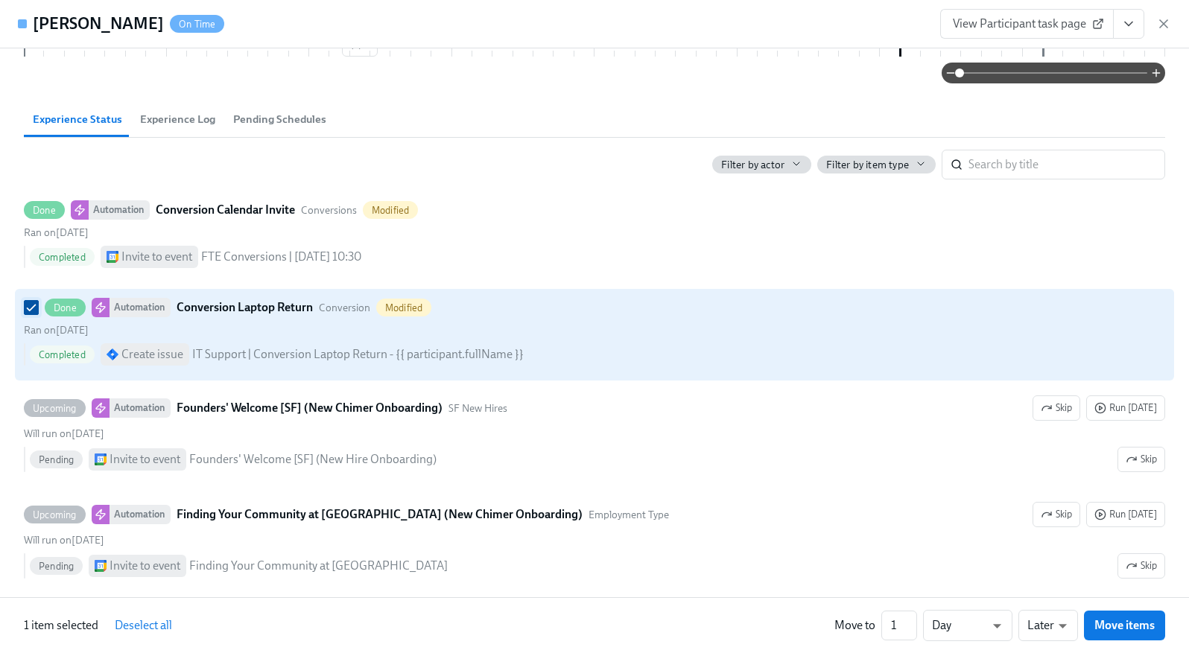
click at [28, 301] on input "Done Automation Conversion Laptop Return Conversion Modified Ran on [DATE] Comp…" at bounding box center [31, 307] width 13 height 13
checkbox input "false"
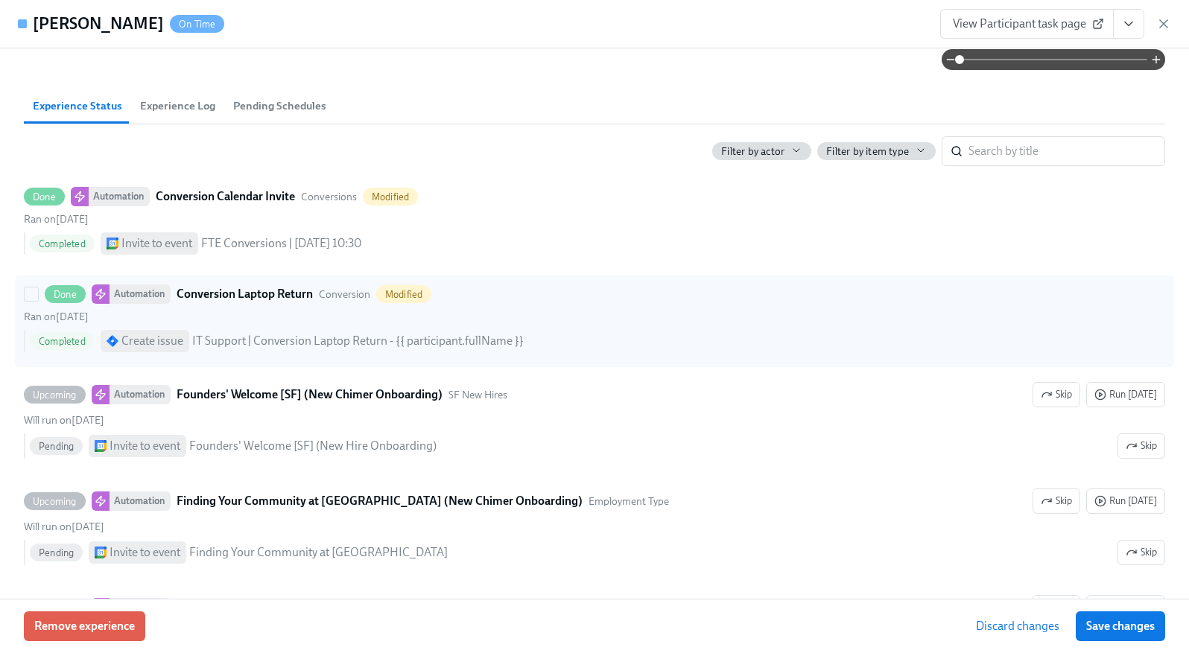
scroll to position [615, 0]
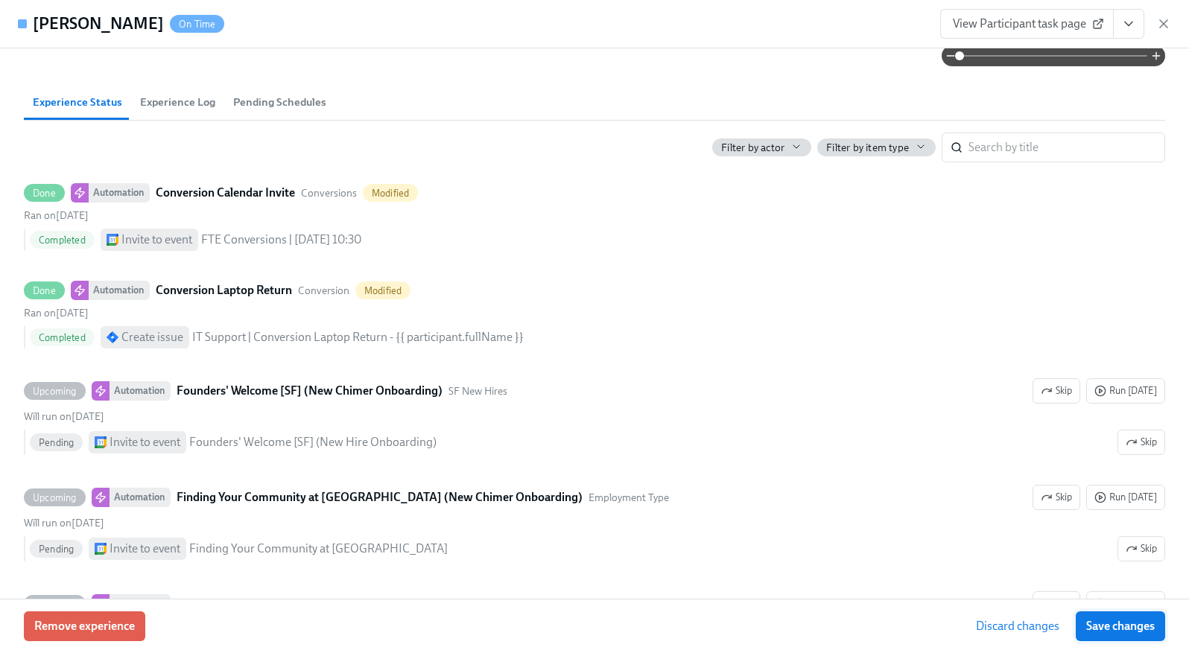
click at [1135, 625] on span "Save changes" at bounding box center [1120, 626] width 69 height 15
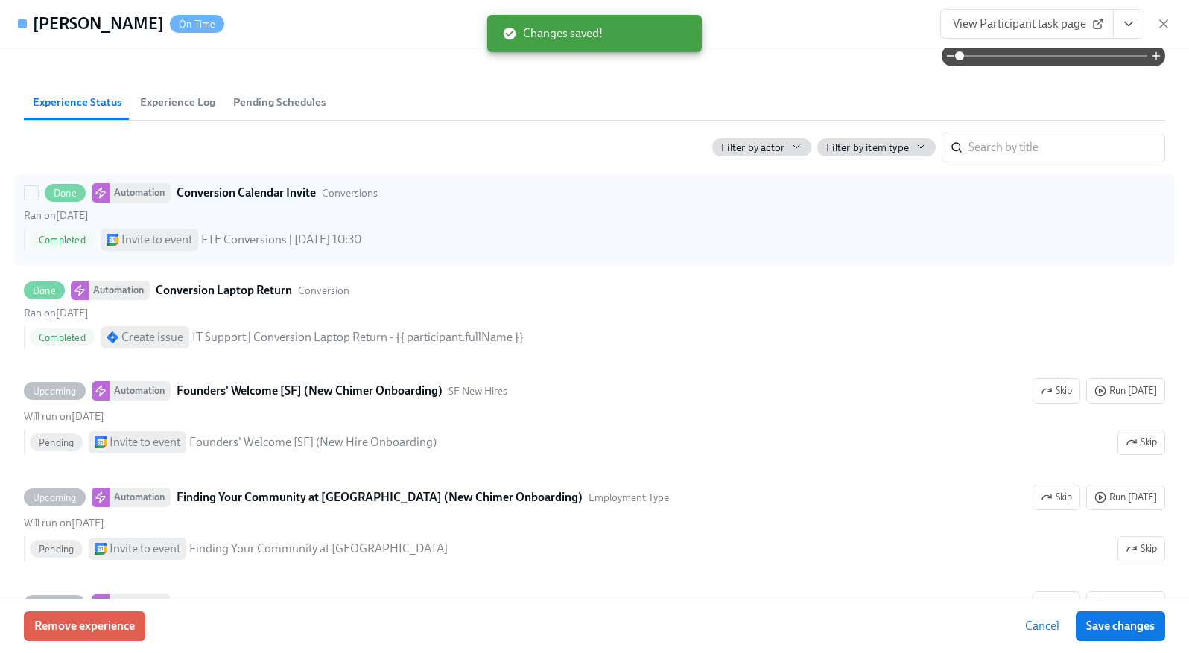
click at [573, 183] on div "Done Automation Conversion Calendar Invite Conversions" at bounding box center [594, 192] width 1141 height 19
click at [38, 186] on input "Done Automation Conversion Calendar Invite Conversions Ran on [DATE] Completed …" at bounding box center [31, 192] width 13 height 13
checkbox input "true"
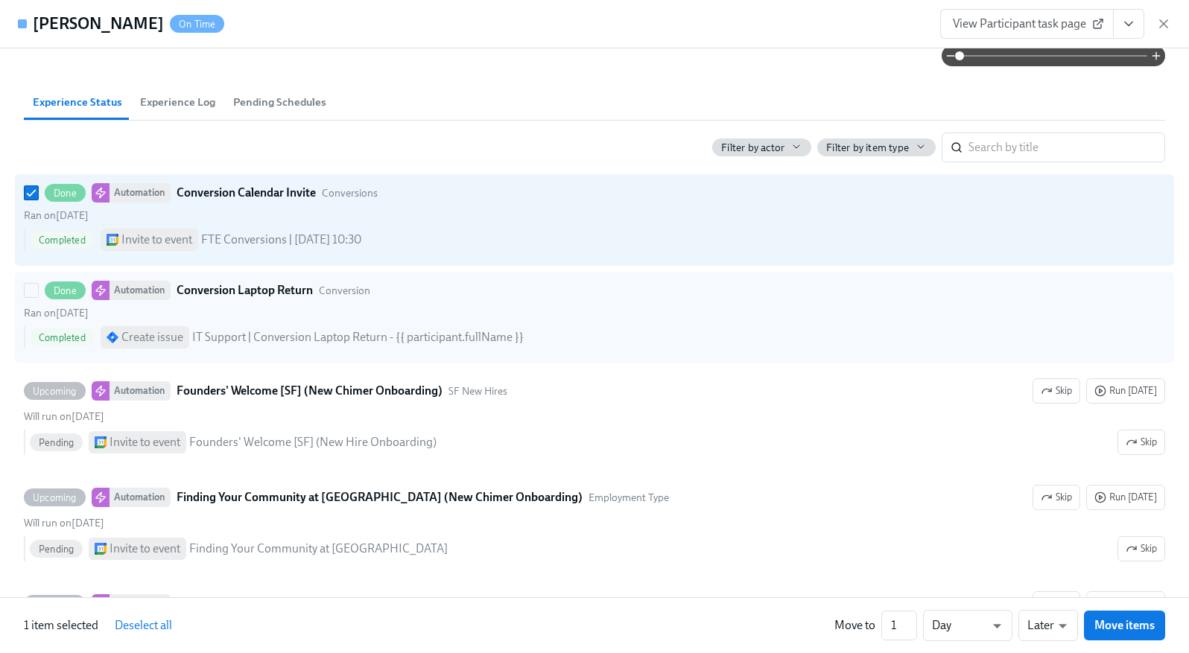
click at [595, 281] on div "Done Automation Conversion Laptop Return Conversion" at bounding box center [594, 290] width 1141 height 19
click at [38, 284] on input "Done Automation Conversion Laptop Return Conversion Ran on [DATE] Completed Cre…" at bounding box center [31, 290] width 13 height 13
checkbox input "true"
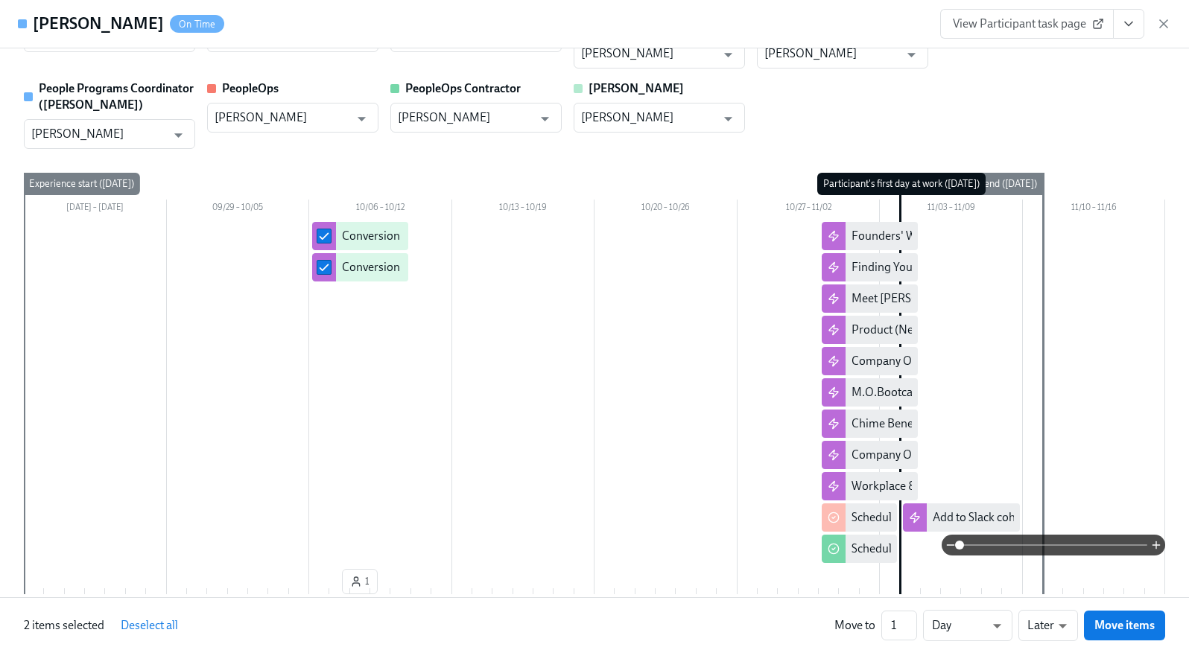
scroll to position [0, 0]
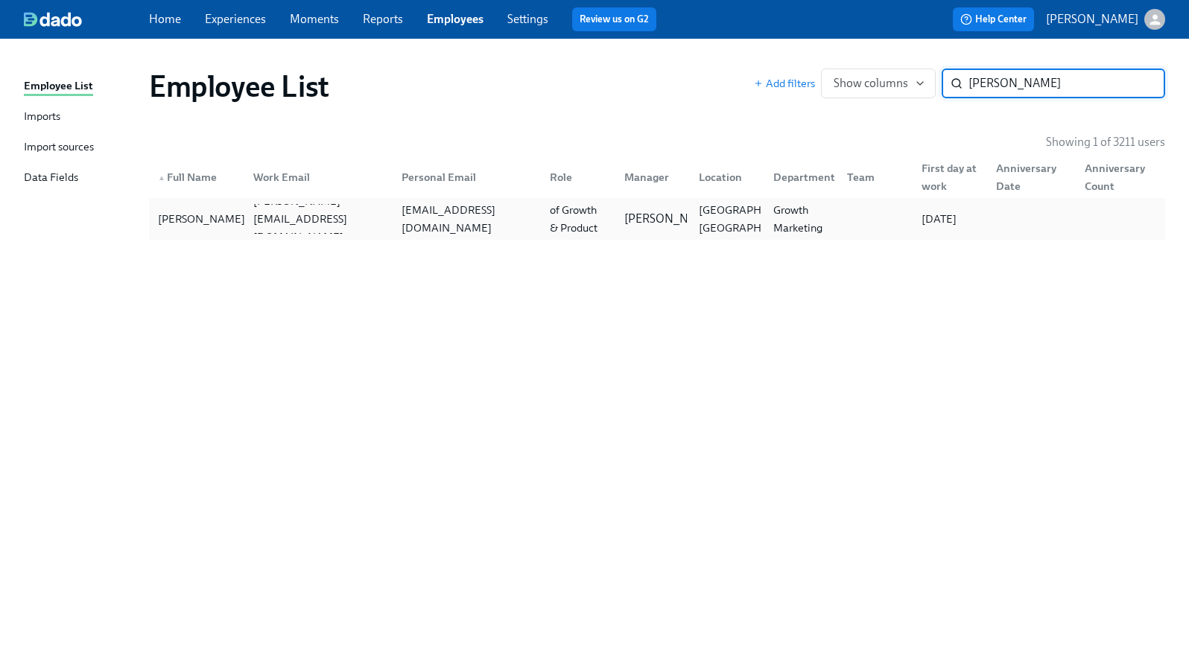
click at [236, 223] on div "[PERSON_NAME]" at bounding box center [196, 219] width 89 height 30
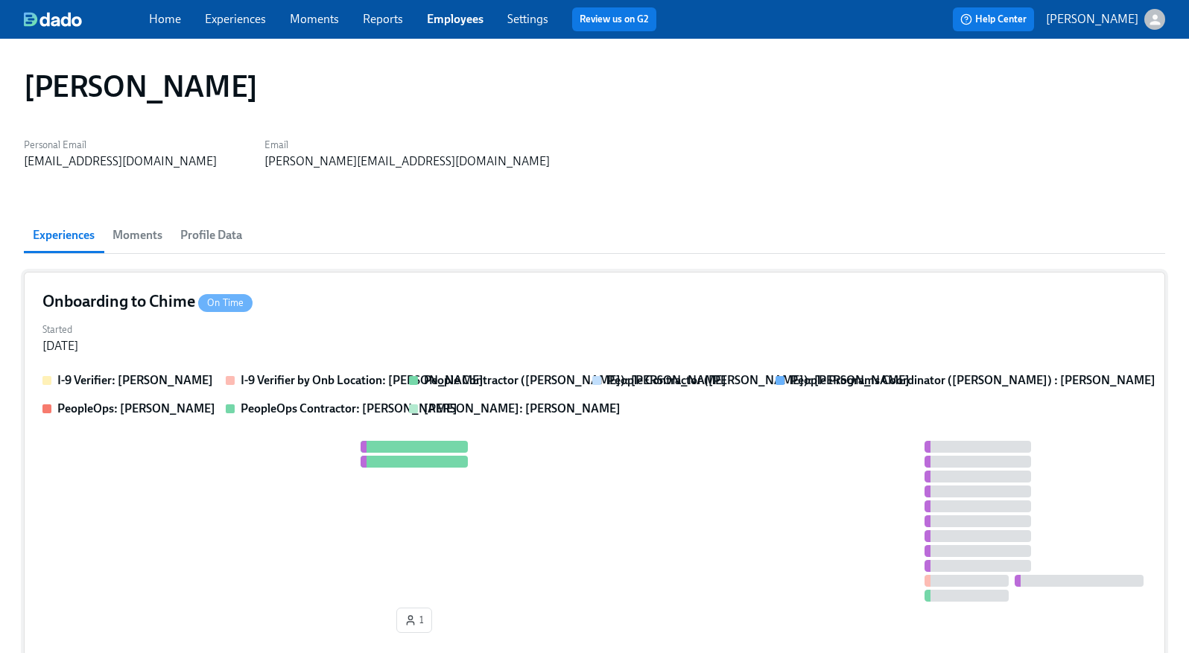
click at [357, 361] on div "Onboarding to Chime On Time Started [DATE] I-9 Verifier: [PERSON_NAME] I-9 Veri…" at bounding box center [594, 465] width 1141 height 386
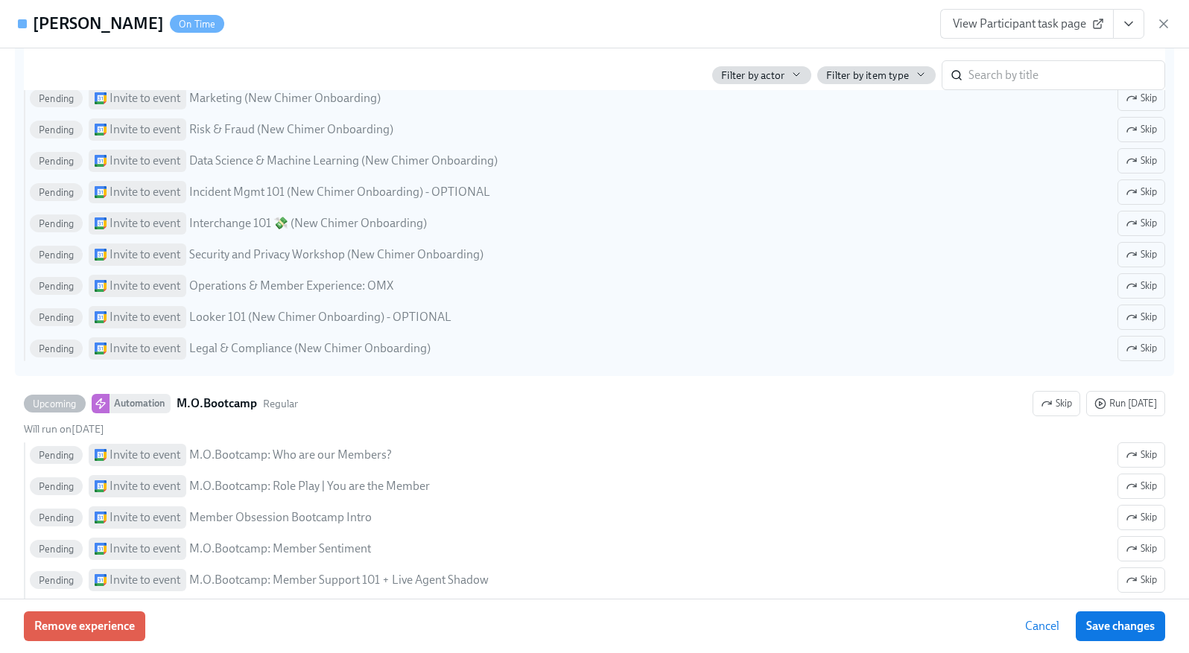
scroll to position [2067, 0]
